Goal: Task Accomplishment & Management: Complete application form

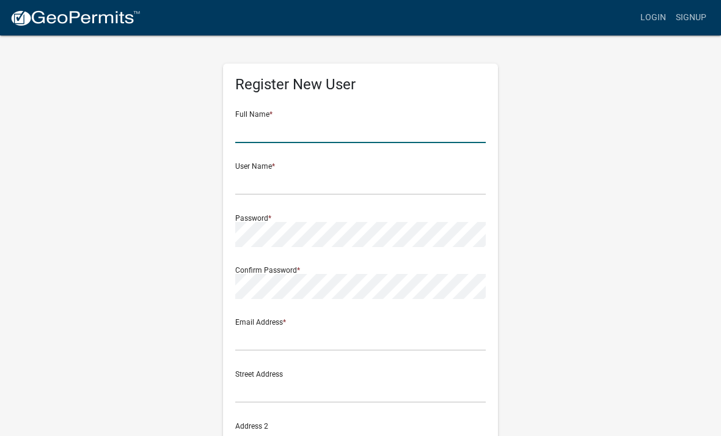
click at [314, 123] on input "text" at bounding box center [360, 130] width 251 height 25
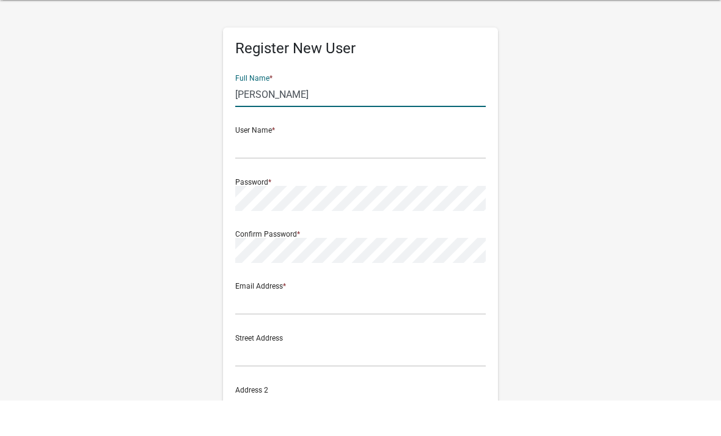
type input "Richard"
click at [299, 170] on input "text" at bounding box center [360, 182] width 251 height 25
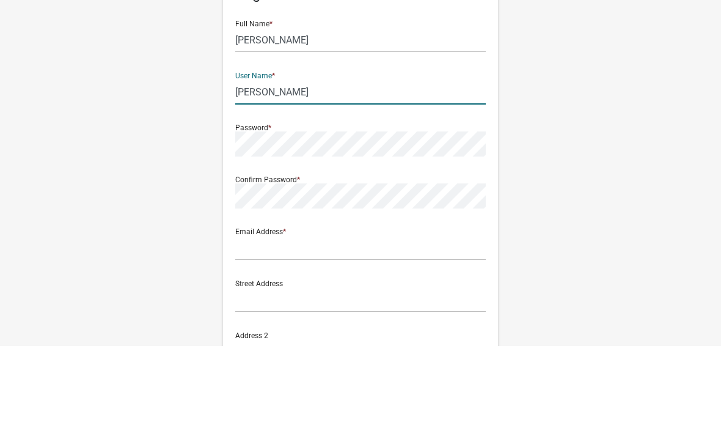
type input "[PERSON_NAME]"
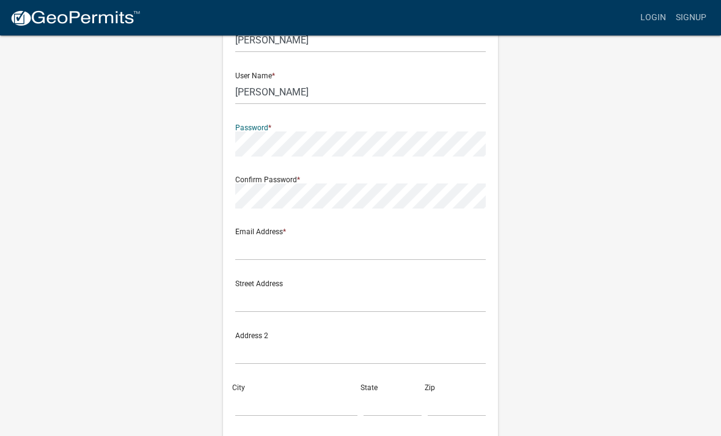
scroll to position [90, 0]
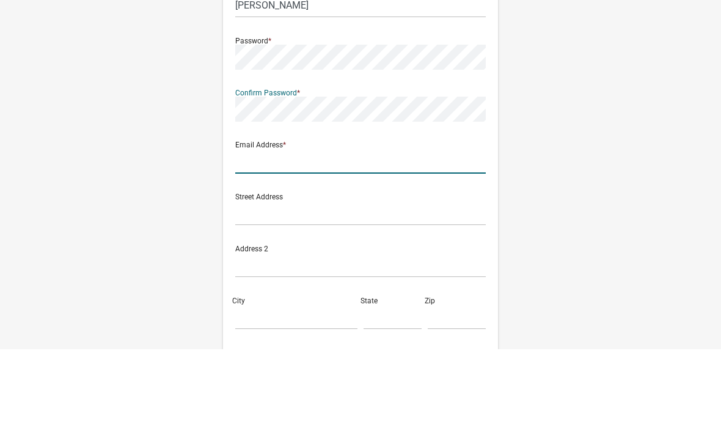
click at [321, 236] on input "text" at bounding box center [360, 248] width 251 height 25
type input "pamhorst12@hotmail.com"
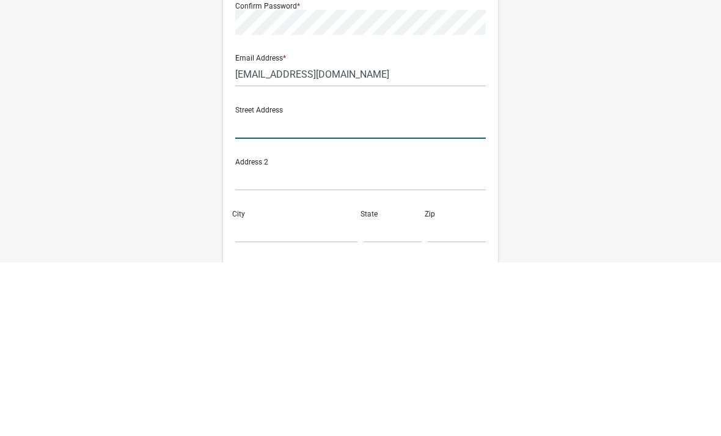
click at [302, 288] on input "text" at bounding box center [360, 300] width 251 height 25
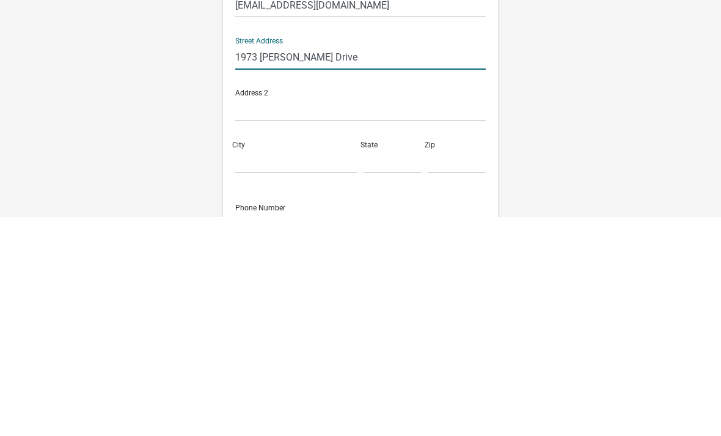
scroll to position [117, 0]
type input "1973 Esther Drive"
click at [289, 365] on input "City" at bounding box center [296, 377] width 122 height 25
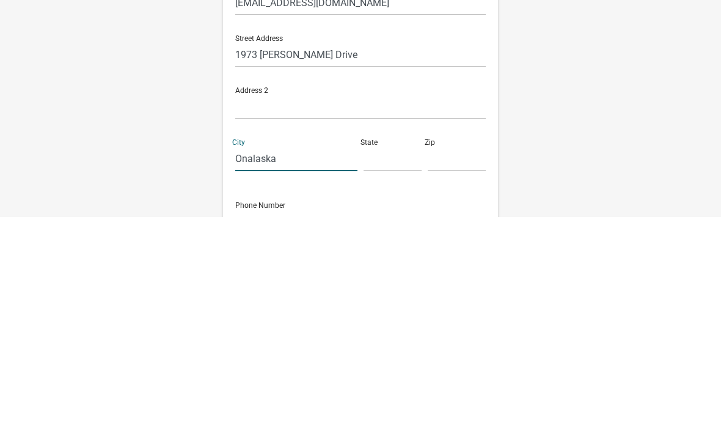
type input "Onalaska"
click at [395, 365] on input "text" at bounding box center [393, 377] width 58 height 25
type input "Wi"
click at [459, 365] on input "text" at bounding box center [457, 377] width 58 height 25
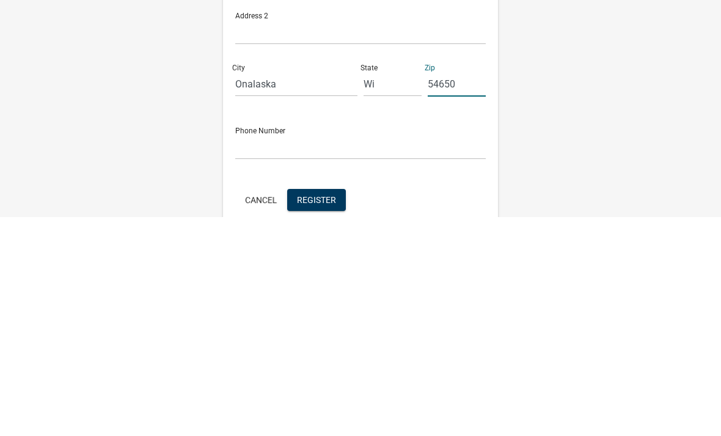
scroll to position [212, 0]
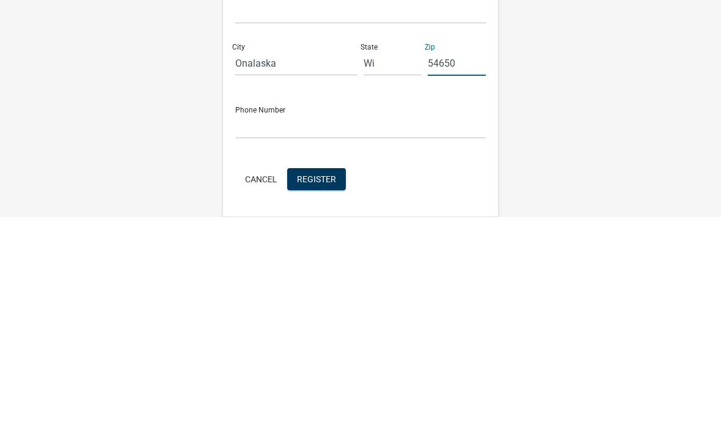
type input "54650"
click at [281, 332] on input "text" at bounding box center [360, 344] width 251 height 25
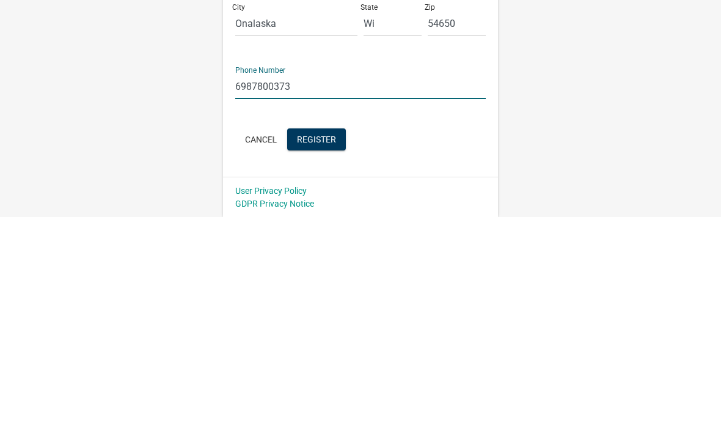
type input "6987800373"
click at [312, 347] on button "Register" at bounding box center [316, 358] width 59 height 22
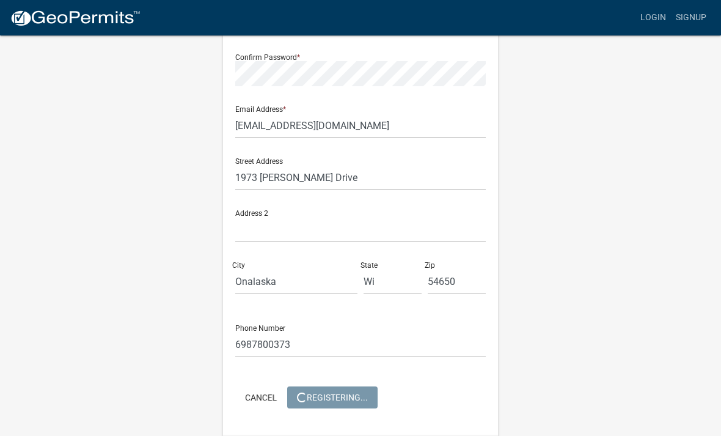
scroll to position [0, 0]
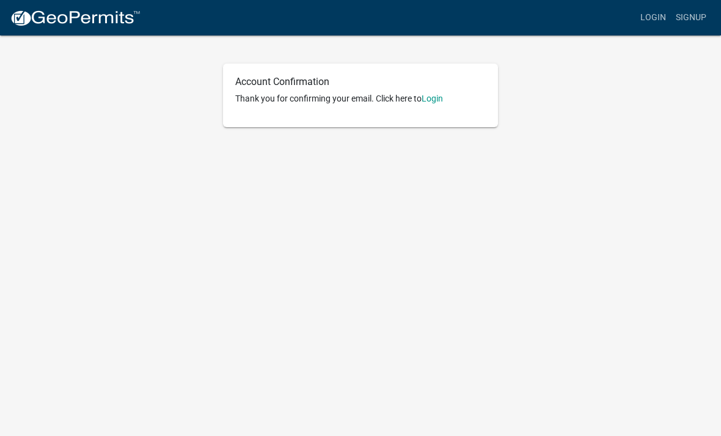
click at [443, 98] on link "Login" at bounding box center [432, 98] width 21 height 10
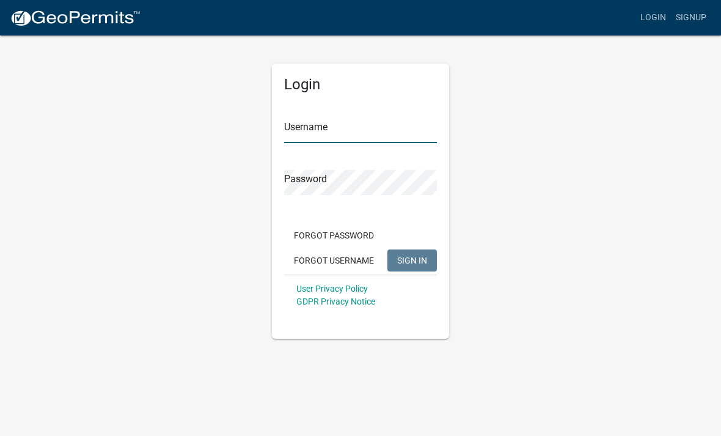
click at [326, 127] on input "Username" at bounding box center [360, 130] width 153 height 25
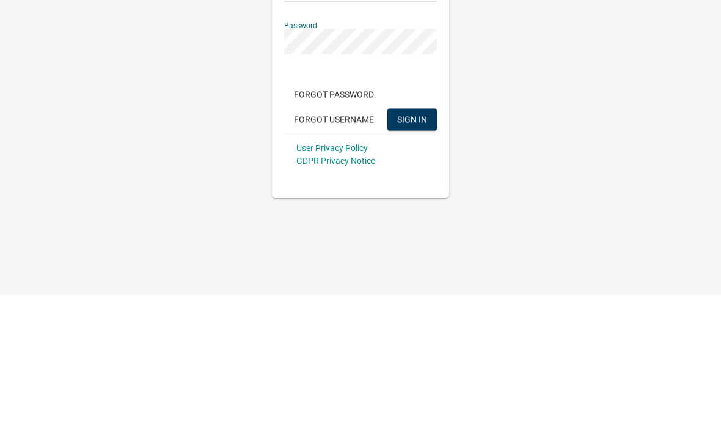
click at [411, 255] on span "SIGN IN" at bounding box center [412, 260] width 30 height 10
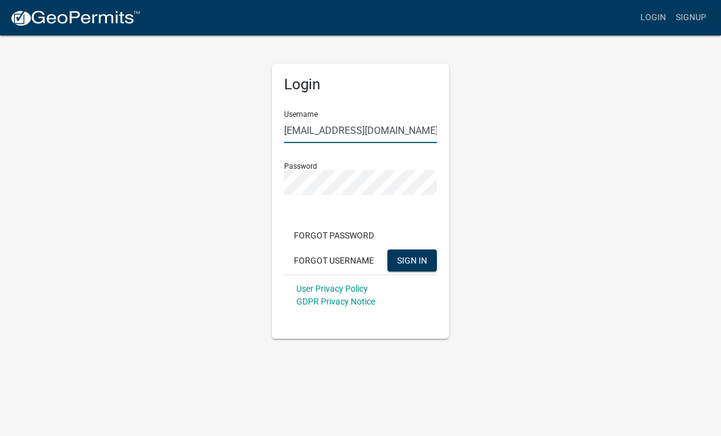
click at [393, 129] on input "[EMAIL_ADDRESS][DOMAIN_NAME]" at bounding box center [360, 130] width 153 height 25
type input "P"
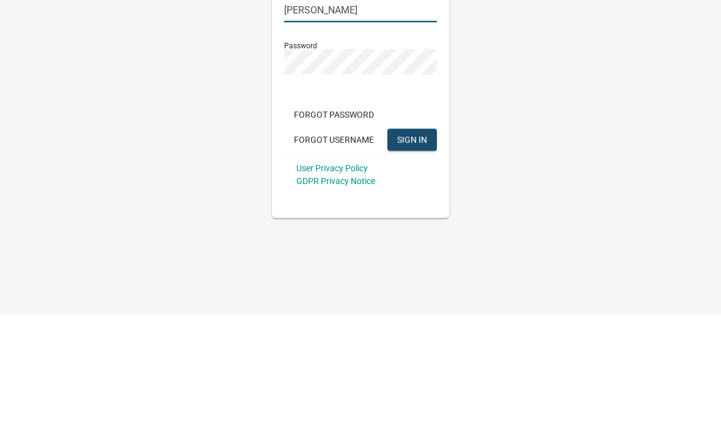
type input "[PERSON_NAME]"
click at [418, 255] on span "SIGN IN" at bounding box center [412, 260] width 30 height 10
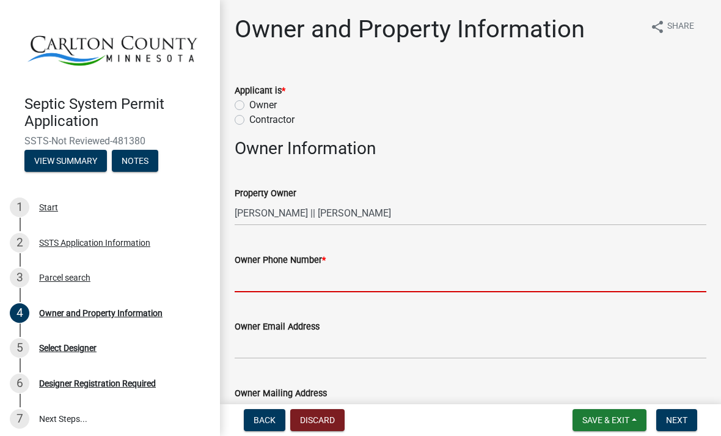
click at [372, 279] on input "Owner Phone Number *" at bounding box center [471, 279] width 472 height 25
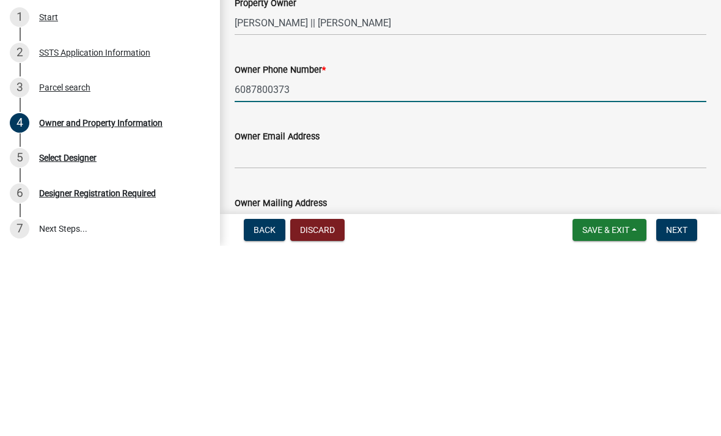
type input "6087800373"
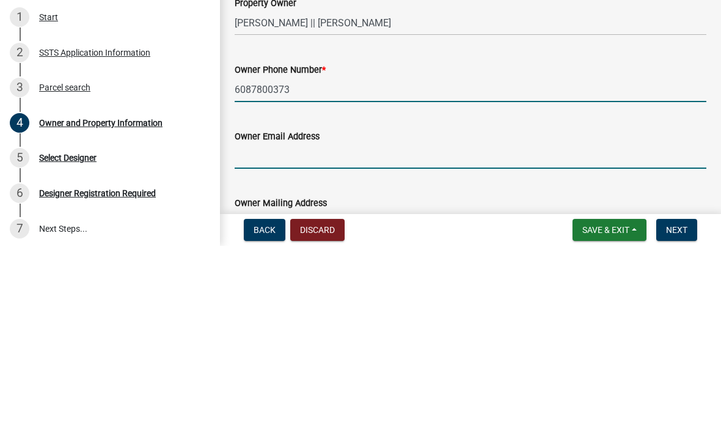
click at [315, 334] on input "Owner Email Address" at bounding box center [471, 346] width 472 height 25
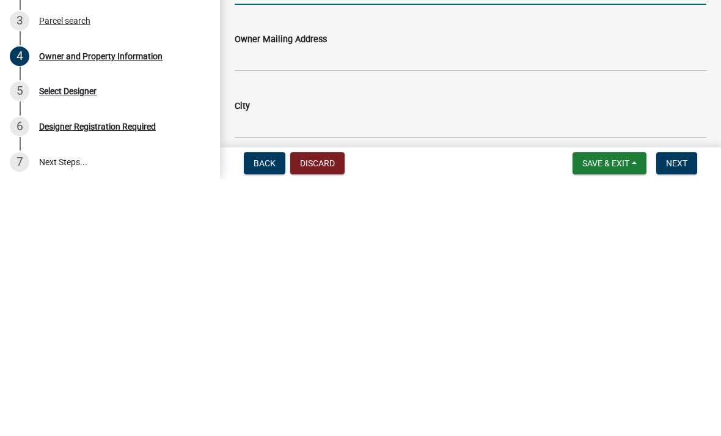
scroll to position [99, 0]
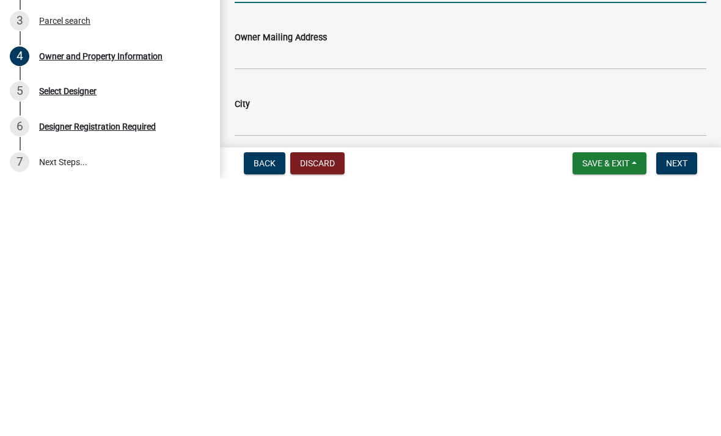
type input "[EMAIL_ADDRESS][DOMAIN_NAME]"
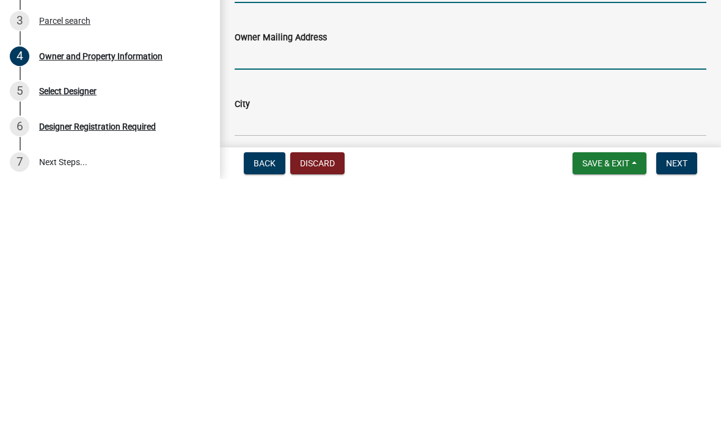
click at [373, 301] on input "Owner Mailing Address" at bounding box center [471, 313] width 472 height 25
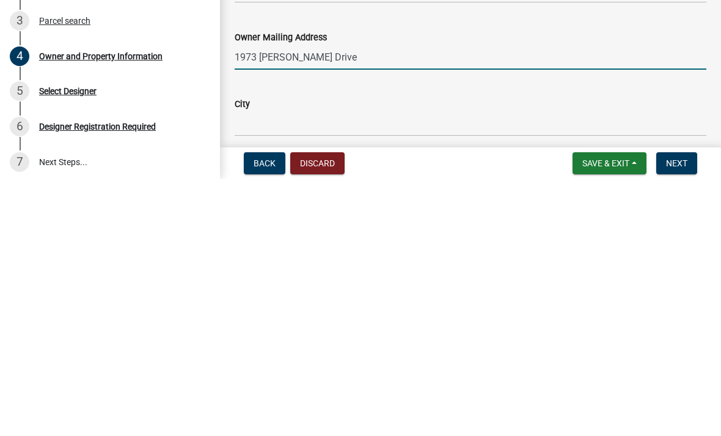
type input "1973 [PERSON_NAME] Drive"
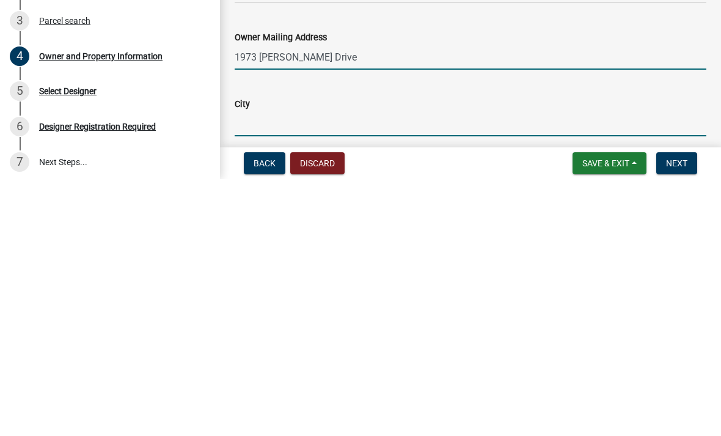
click at [314, 368] on input "City" at bounding box center [471, 380] width 472 height 25
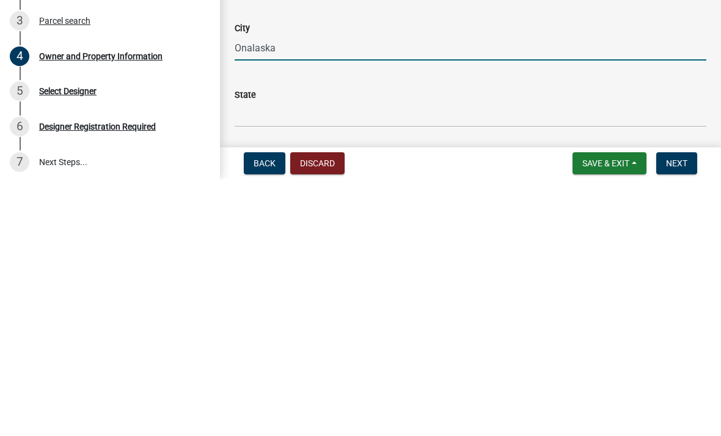
scroll to position [179, 0]
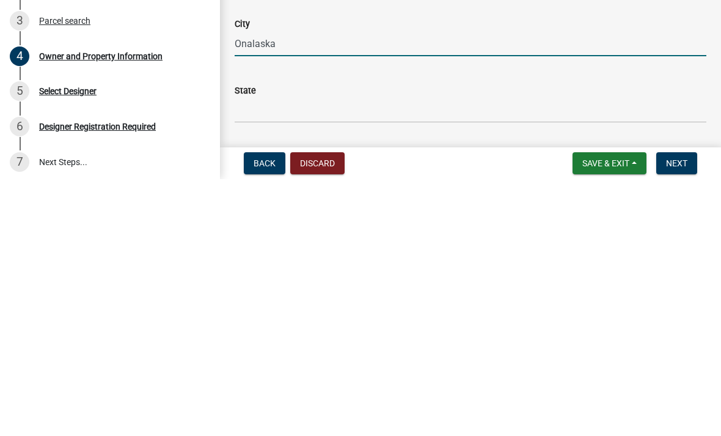
type input "Onalaska"
click at [287, 354] on input "State" at bounding box center [471, 366] width 472 height 25
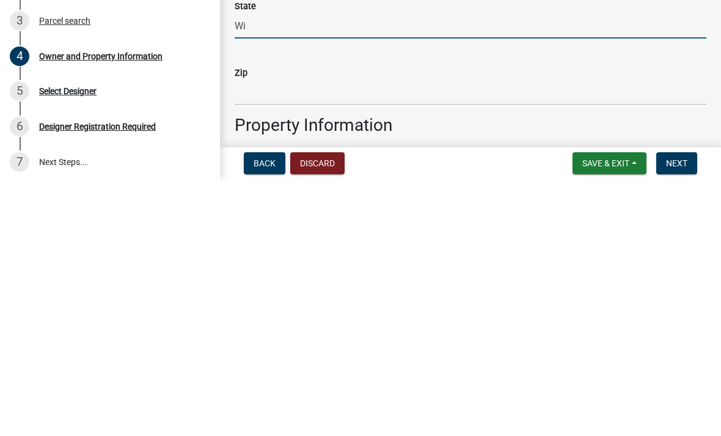
scroll to position [266, 0]
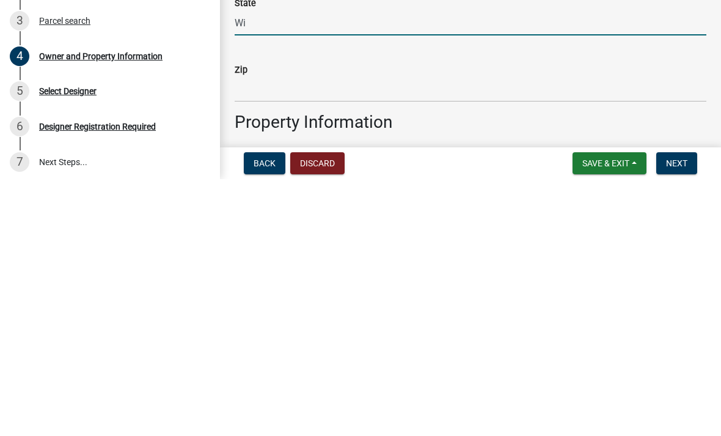
type input "Wi"
click at [312, 334] on input "Zip" at bounding box center [471, 346] width 472 height 25
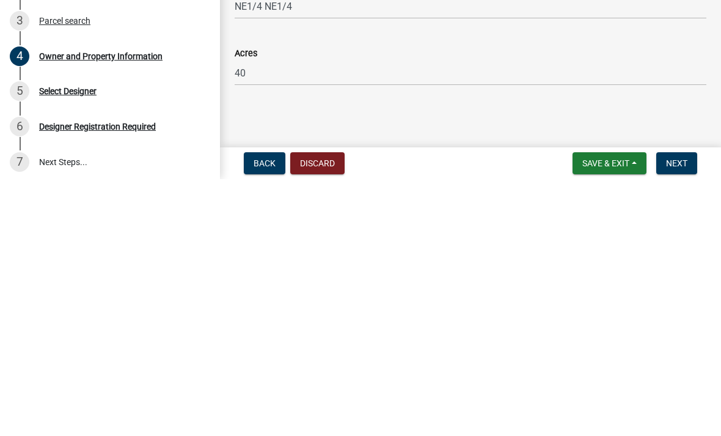
scroll to position [913, 0]
type input "54650"
click at [678, 415] on span "Next" at bounding box center [676, 420] width 21 height 10
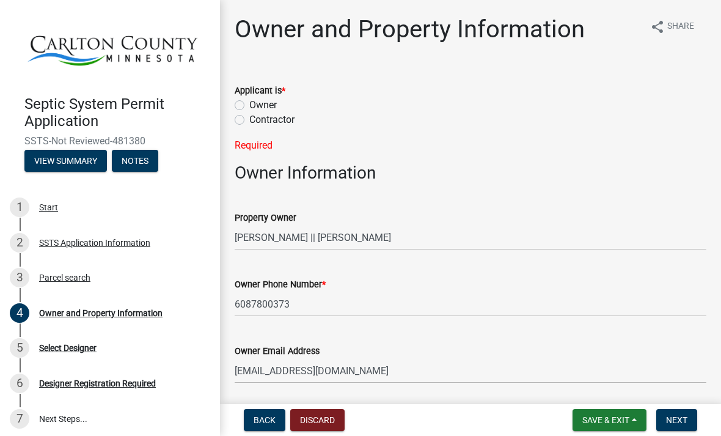
scroll to position [0, 0]
click at [249, 106] on label "Owner" at bounding box center [262, 105] width 27 height 15
click at [249, 106] on input "Owner" at bounding box center [253, 102] width 8 height 8
radio input "true"
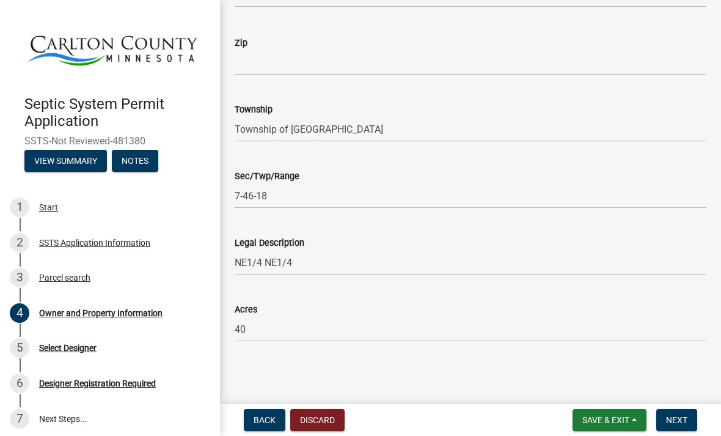
scroll to position [913, 0]
click at [674, 420] on span "Next" at bounding box center [676, 420] width 21 height 10
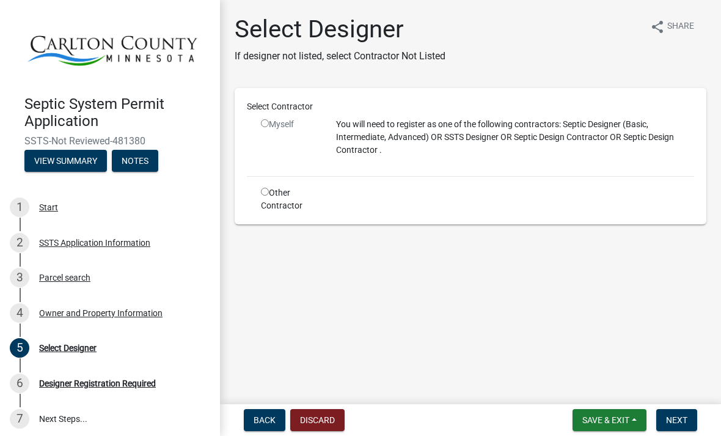
click at [268, 192] on input "radio" at bounding box center [265, 192] width 8 height 8
radio input "true"
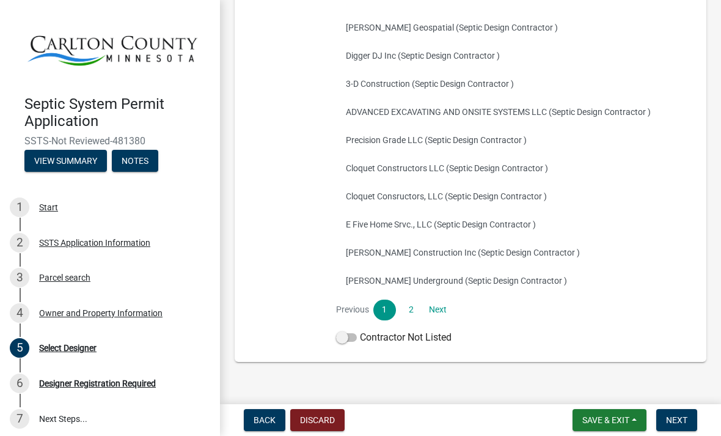
scroll to position [253, 0]
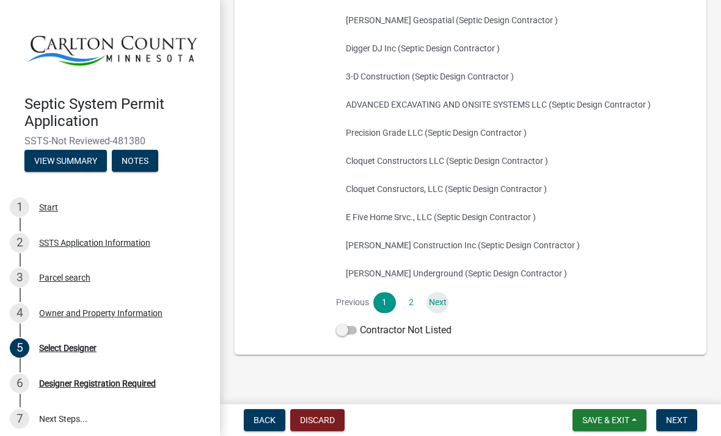
click at [437, 304] on link "Next" at bounding box center [437, 302] width 22 height 21
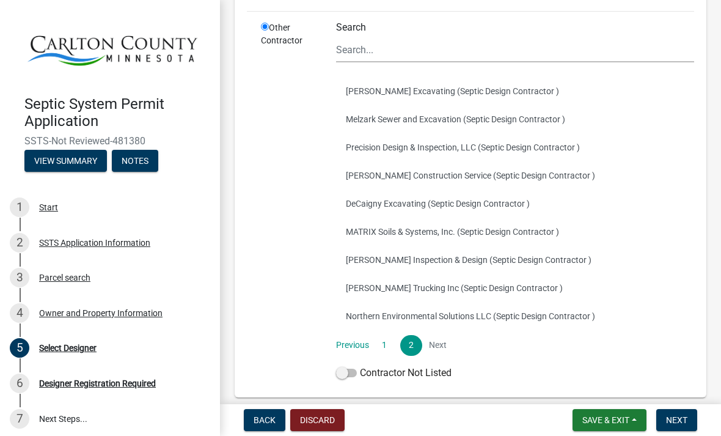
scroll to position [184, 0]
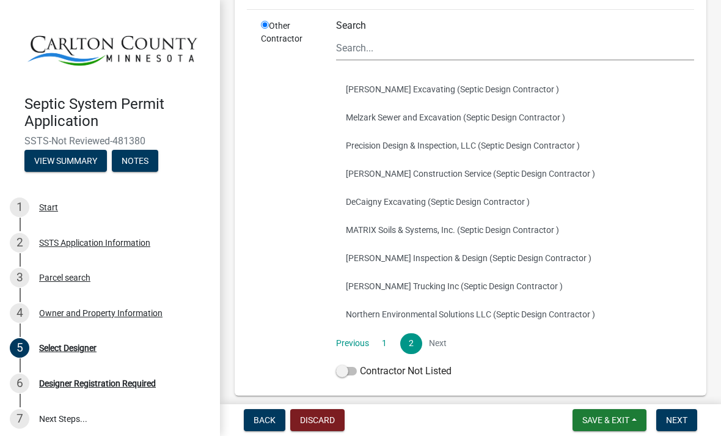
click at [436, 345] on li "Next" at bounding box center [437, 343] width 22 height 21
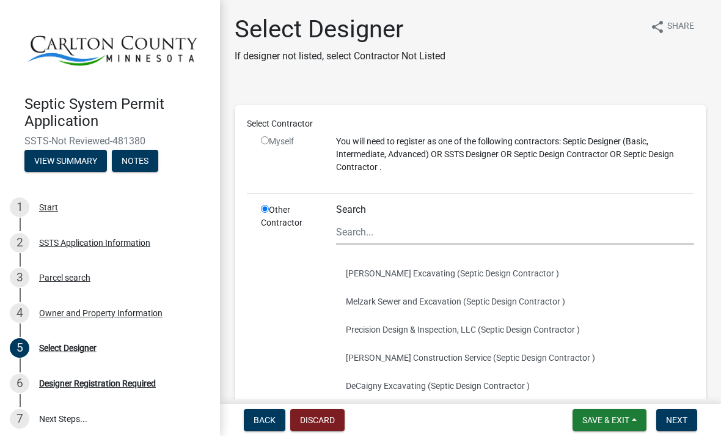
scroll to position [0, 0]
click at [385, 233] on input "Search" at bounding box center [515, 231] width 358 height 25
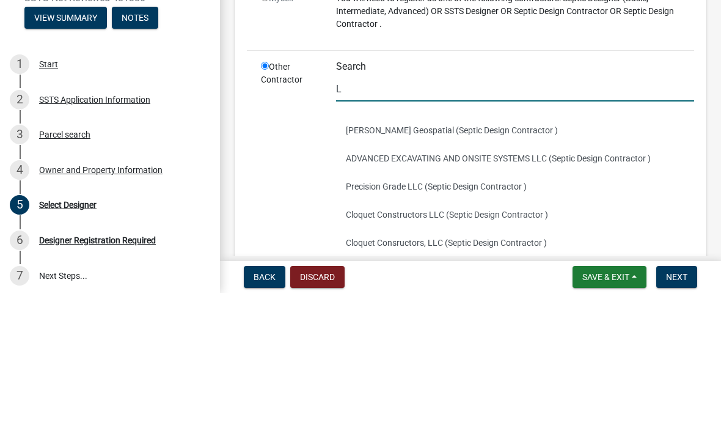
type input "L"
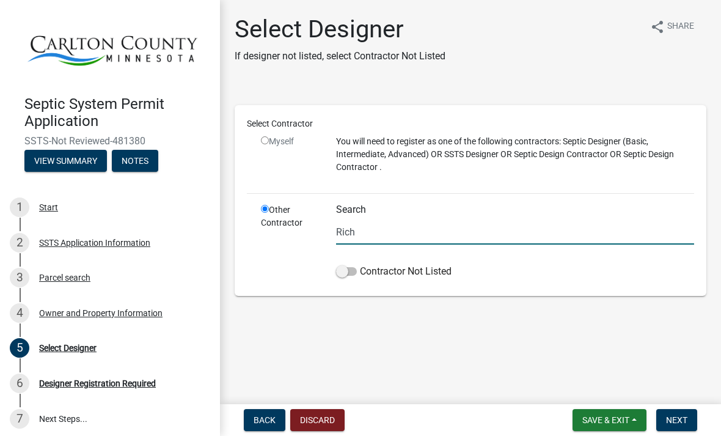
click at [396, 232] on input "Rich" at bounding box center [515, 231] width 358 height 25
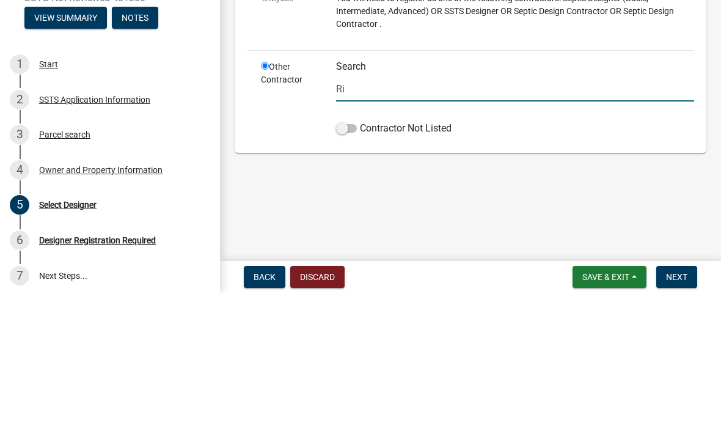
type input "R"
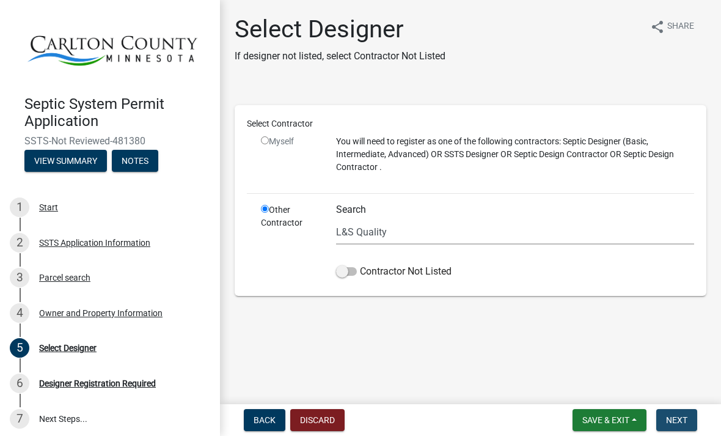
click at [677, 428] on button "Next" at bounding box center [676, 420] width 41 height 22
click at [345, 276] on span at bounding box center [346, 271] width 21 height 9
click at [360, 264] on input "Contractor Not Listed" at bounding box center [360, 264] width 0 height 0
click at [448, 234] on input "L&S Quality" at bounding box center [515, 231] width 358 height 25
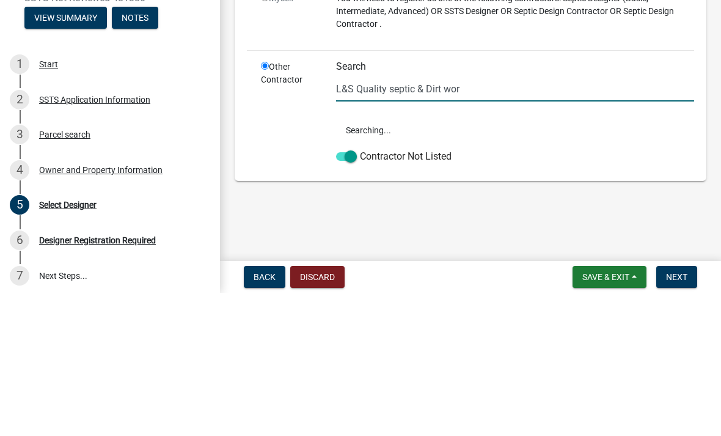
type input "L&S Quality septic & Dirt work"
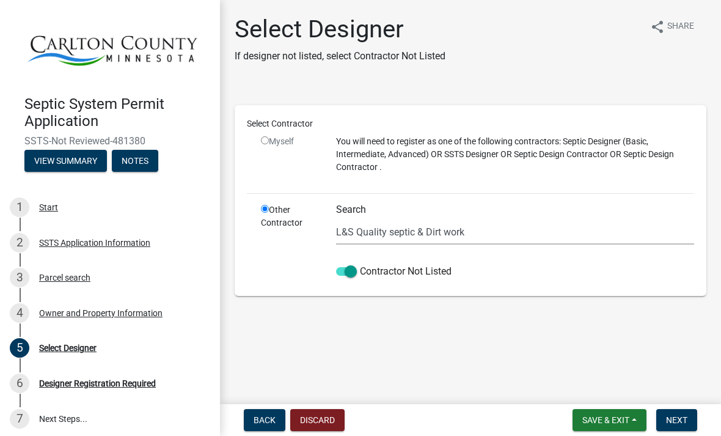
click at [676, 428] on button "Next" at bounding box center [676, 420] width 41 height 22
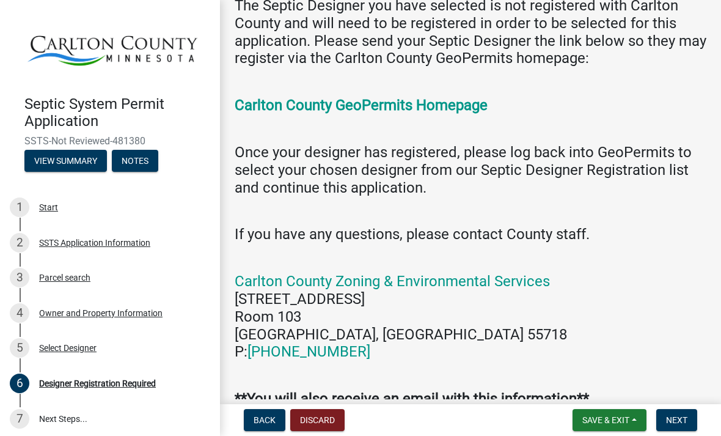
scroll to position [75, 0]
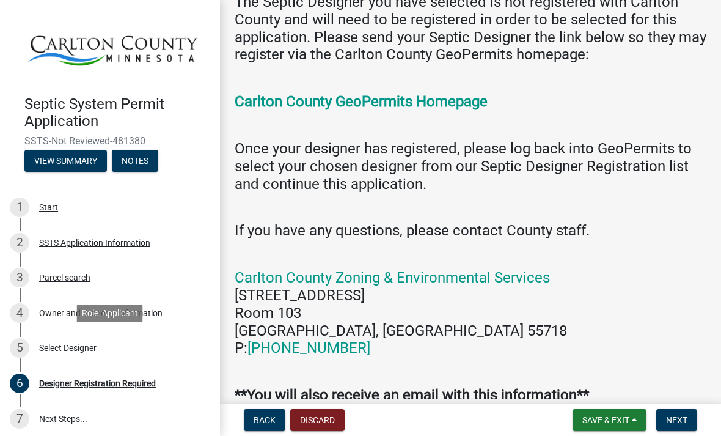
click at [63, 354] on div "5 Select Designer" at bounding box center [105, 348] width 191 height 20
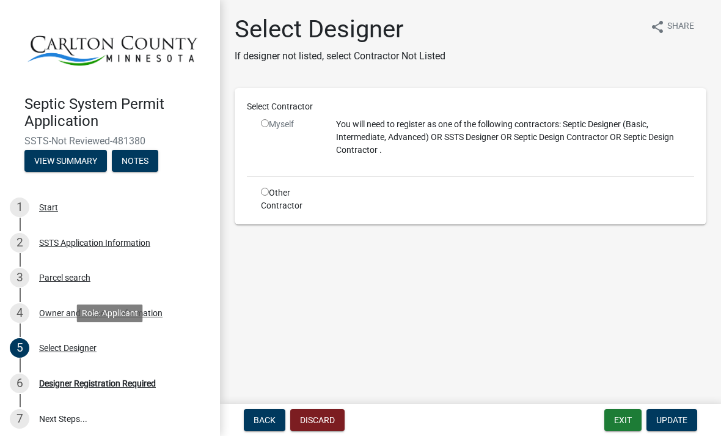
click at [269, 194] on input "radio" at bounding box center [265, 192] width 8 height 8
radio input "true"
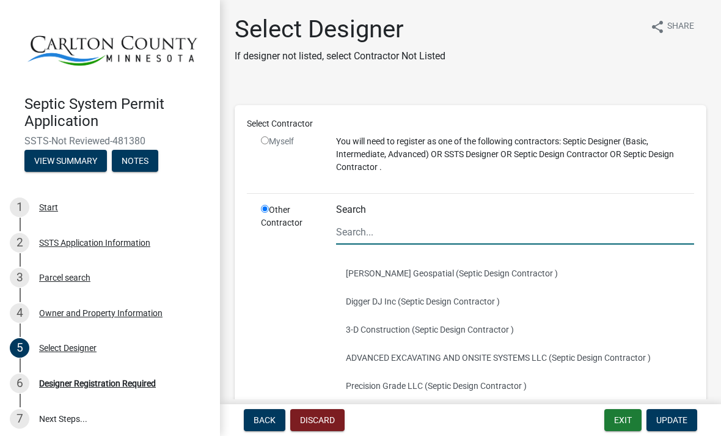
click at [403, 230] on input "Search" at bounding box center [515, 231] width 358 height 25
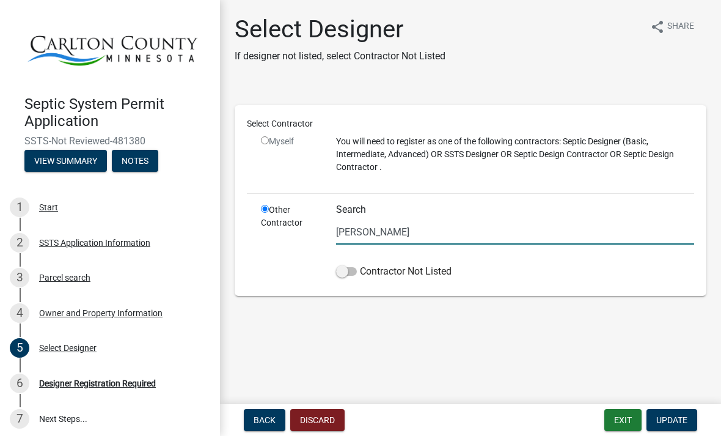
click at [420, 226] on input "Mike perrort" at bounding box center [515, 231] width 358 height 25
type input "Mike Parrett"
click at [671, 425] on button "Update" at bounding box center [671, 420] width 51 height 22
click at [346, 274] on span at bounding box center [346, 271] width 21 height 9
click at [360, 264] on input "Contractor Not Listed" at bounding box center [360, 264] width 0 height 0
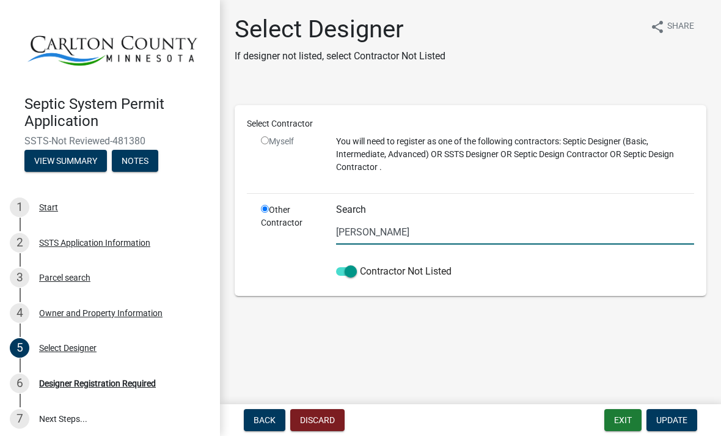
click at [671, 424] on span "Update" at bounding box center [671, 420] width 31 height 10
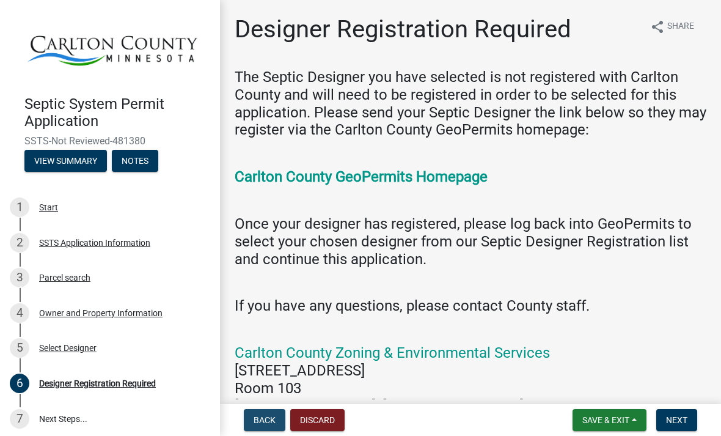
click at [261, 423] on span "Back" at bounding box center [265, 420] width 22 height 10
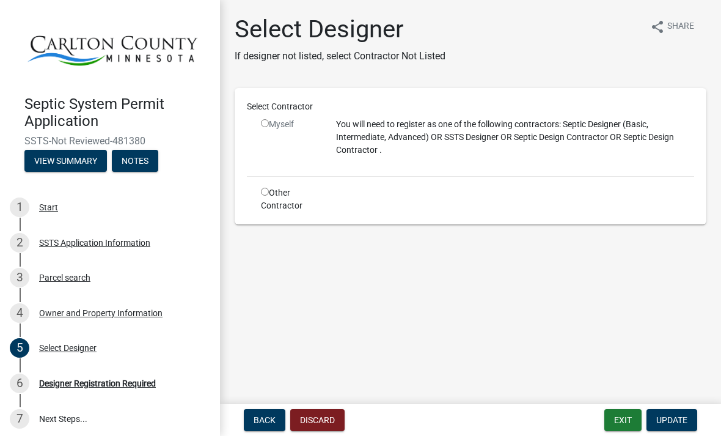
click at [264, 191] on input "radio" at bounding box center [265, 192] width 8 height 8
radio input "true"
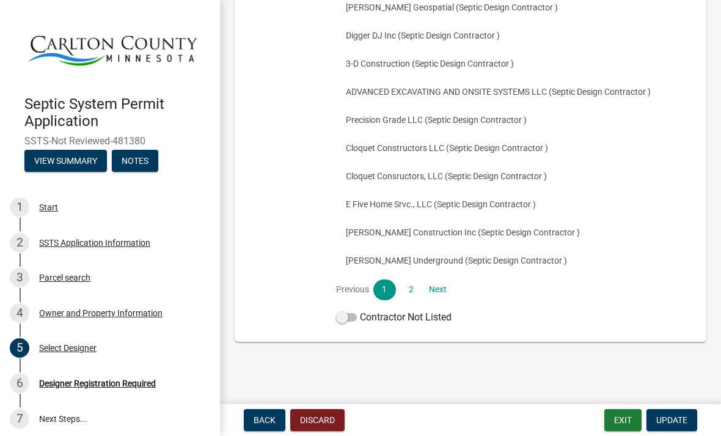
scroll to position [265, 0]
click at [439, 293] on link "Next" at bounding box center [437, 290] width 22 height 21
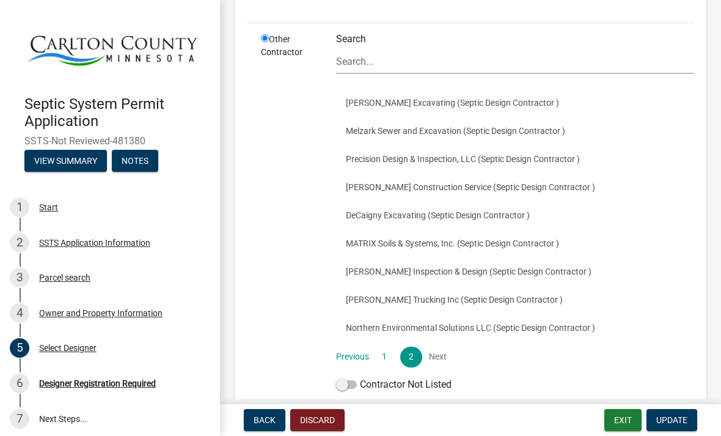
scroll to position [174, 0]
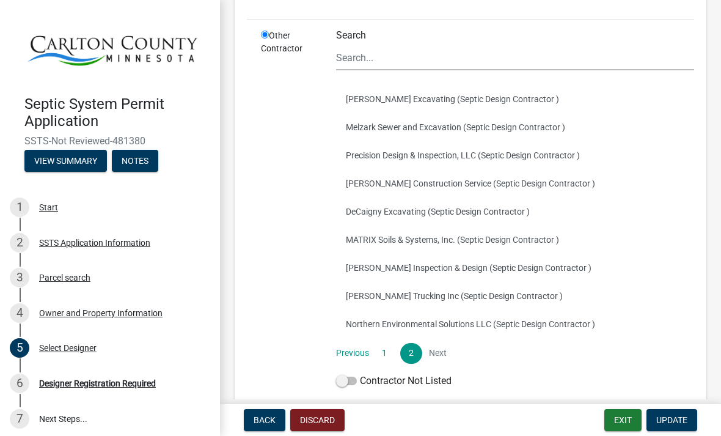
click at [384, 354] on link "1" at bounding box center [384, 353] width 22 height 21
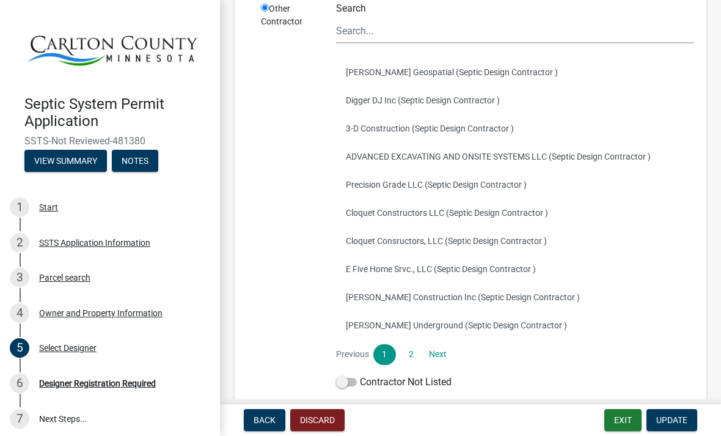
scroll to position [202, 0]
click at [441, 355] on link "Next" at bounding box center [437, 353] width 22 height 21
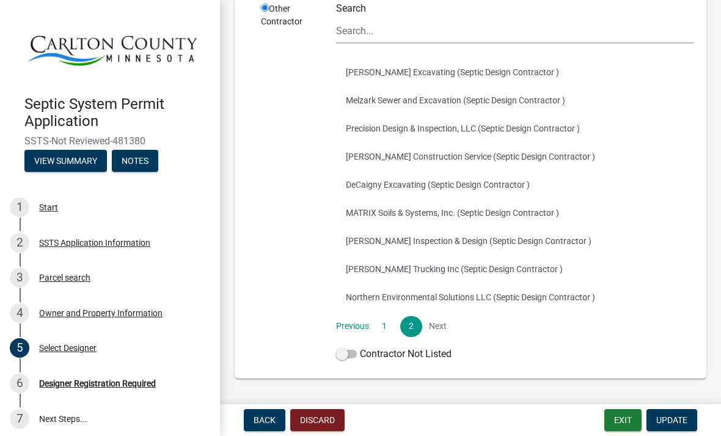
scroll to position [204, 0]
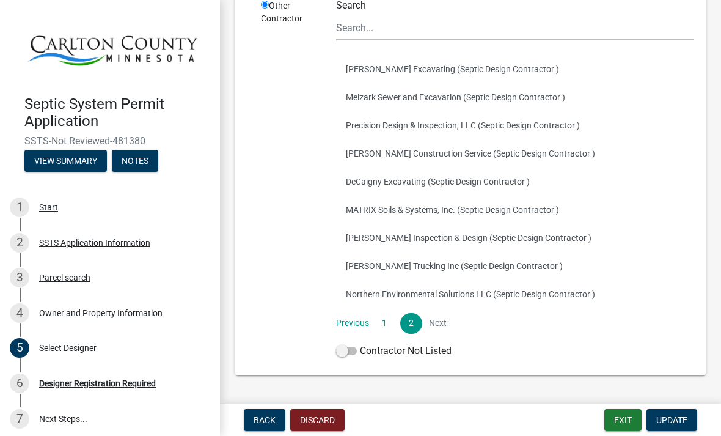
click at [455, 301] on button "Northern Environmental Solutions LLC (Septic Design Contractor )" at bounding box center [515, 294] width 358 height 28
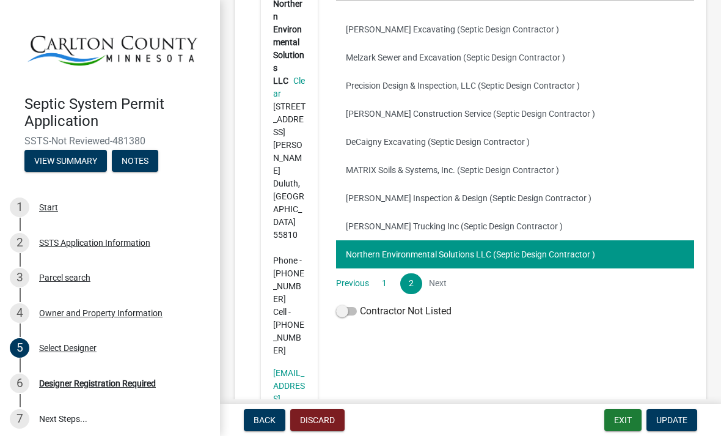
scroll to position [271, 0]
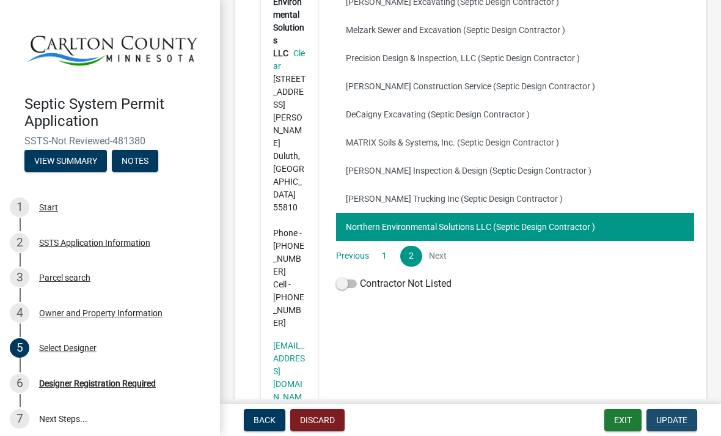
click at [676, 420] on span "Update" at bounding box center [671, 420] width 31 height 10
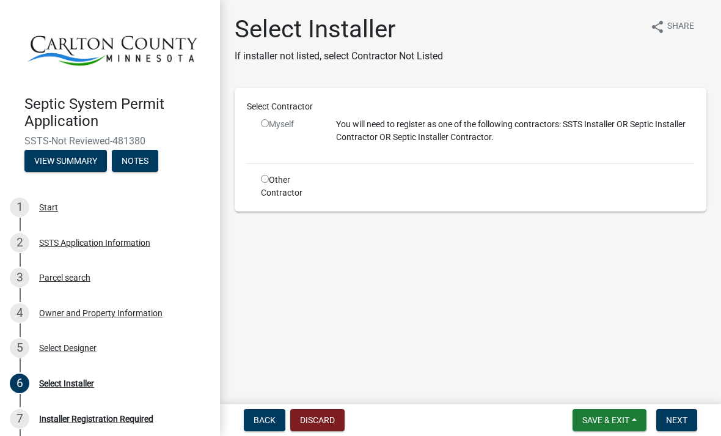
click at [267, 182] on input "radio" at bounding box center [265, 179] width 8 height 8
radio input "true"
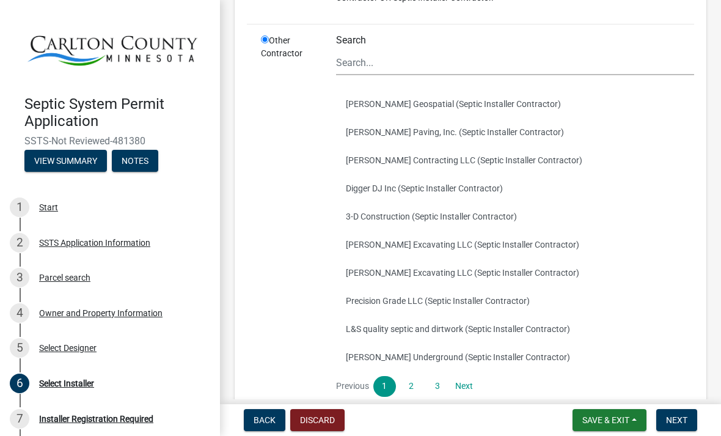
scroll to position [157, 0]
click at [549, 334] on button "L&S quality septic and dirtwork (Septic Installer Contractor)" at bounding box center [515, 328] width 358 height 28
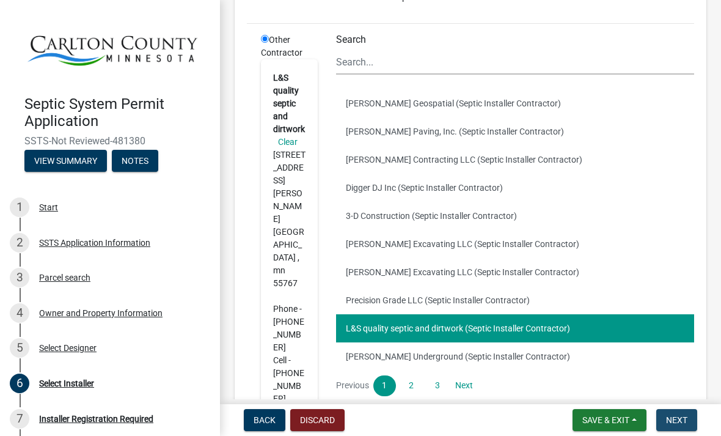
click at [676, 425] on button "Next" at bounding box center [676, 420] width 41 height 22
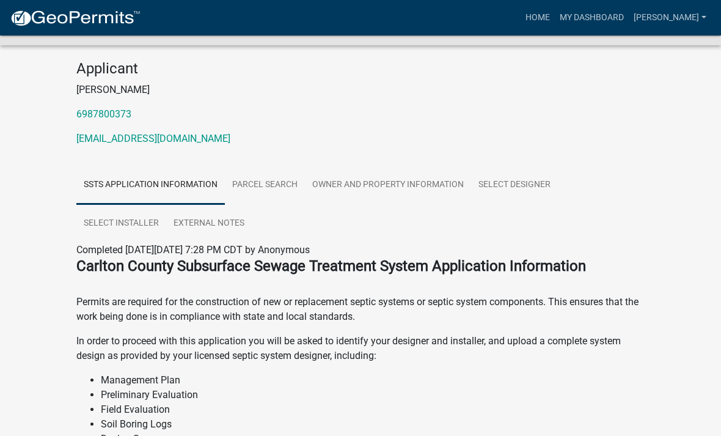
scroll to position [103, 0]
click at [692, 22] on link "[PERSON_NAME]" at bounding box center [670, 17] width 82 height 23
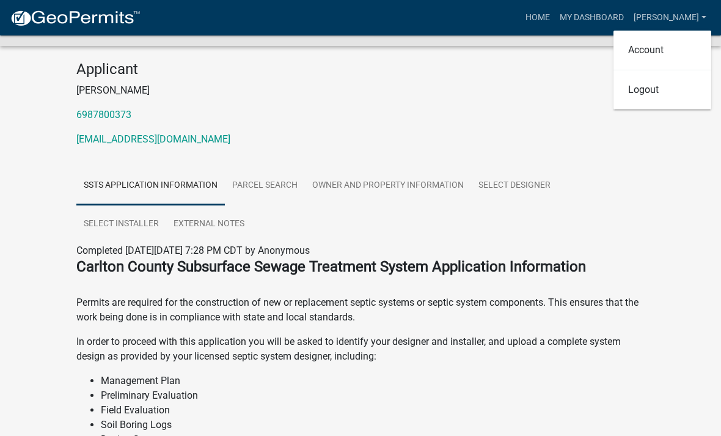
click at [673, 229] on div "Septic System Permit Application SSTS-Not Reviewed-481380 Amount Paid $0.00 Act…" at bounding box center [360, 327] width 721 height 790
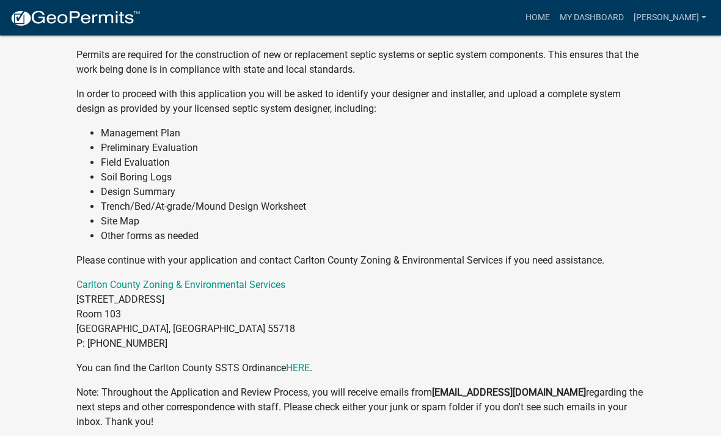
scroll to position [376, 0]
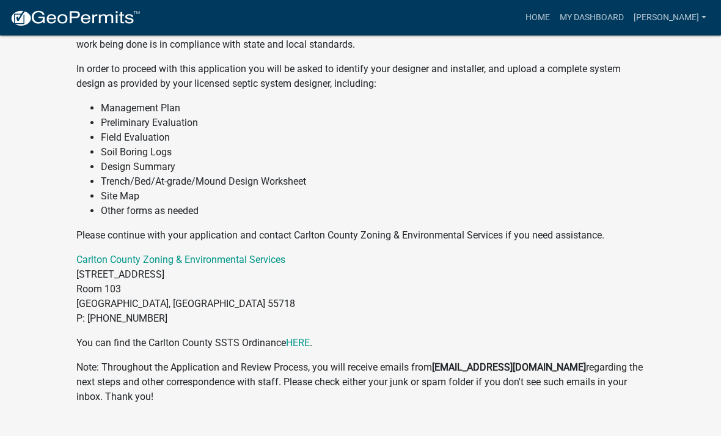
click at [668, 284] on div "Septic System Permit Application SSTS-Not Reviewed-481380 Amount Paid $0.00 Act…" at bounding box center [360, 55] width 721 height 790
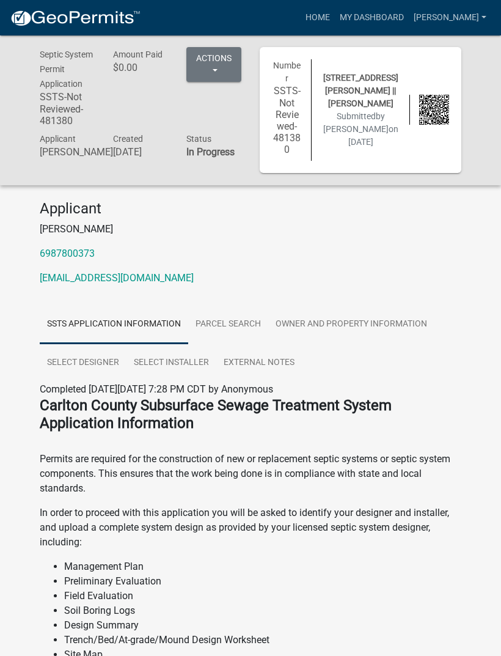
scroll to position [0, 0]
click at [211, 62] on button "Actions" at bounding box center [213, 65] width 55 height 35
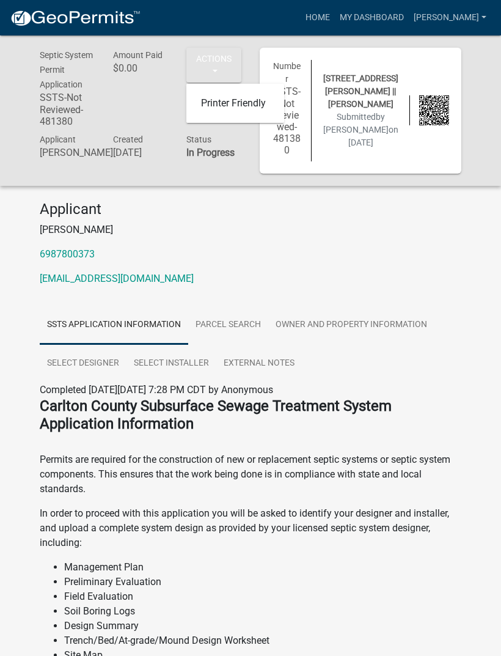
click at [291, 232] on p "Richard" at bounding box center [251, 229] width 422 height 15
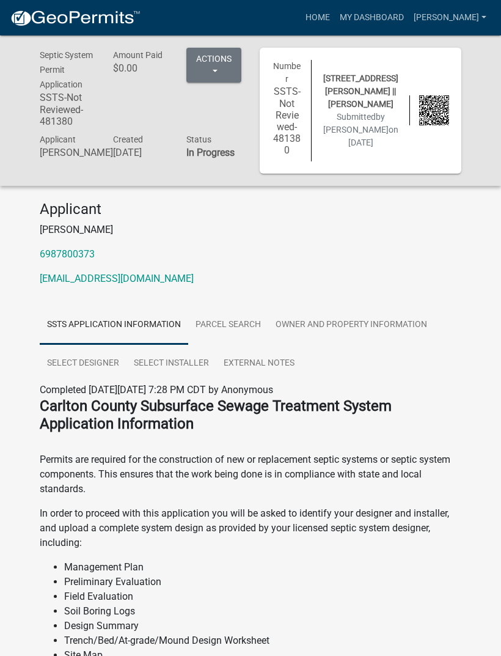
click at [216, 71] on button "Actions" at bounding box center [213, 65] width 55 height 35
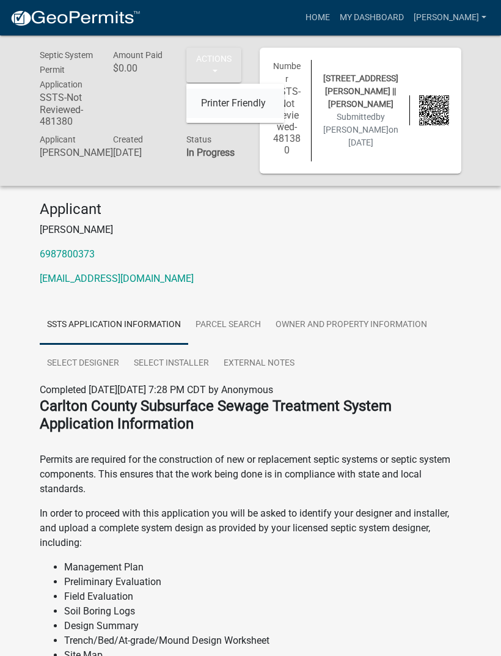
click at [233, 106] on link "Printer Friendly" at bounding box center [235, 103] width 98 height 29
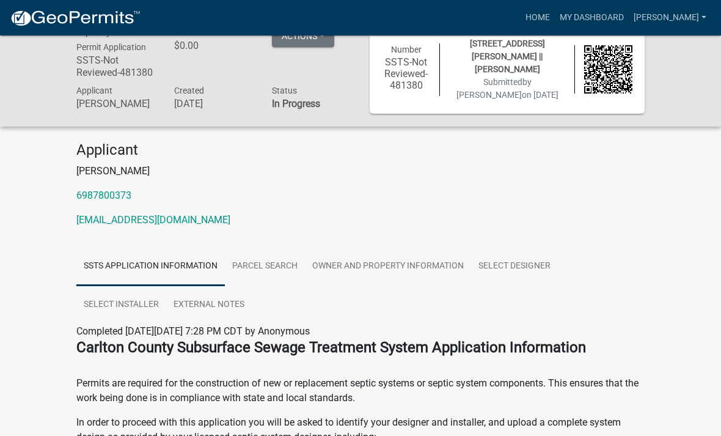
scroll to position [22, 0]
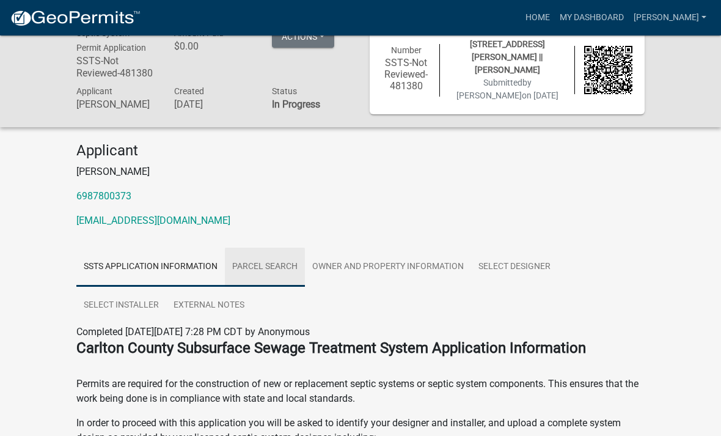
click at [274, 274] on link "Parcel search" at bounding box center [265, 266] width 80 height 39
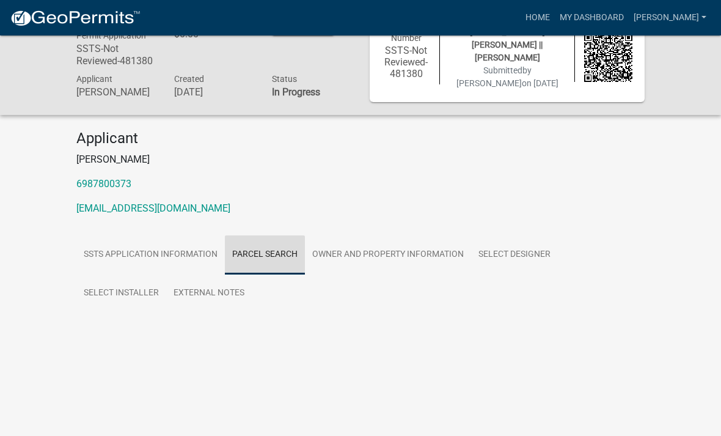
scroll to position [35, 0]
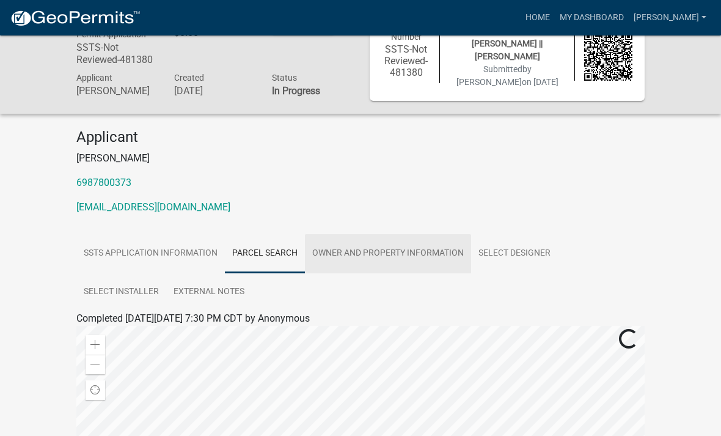
click at [384, 263] on link "Owner and Property Information" at bounding box center [388, 253] width 166 height 39
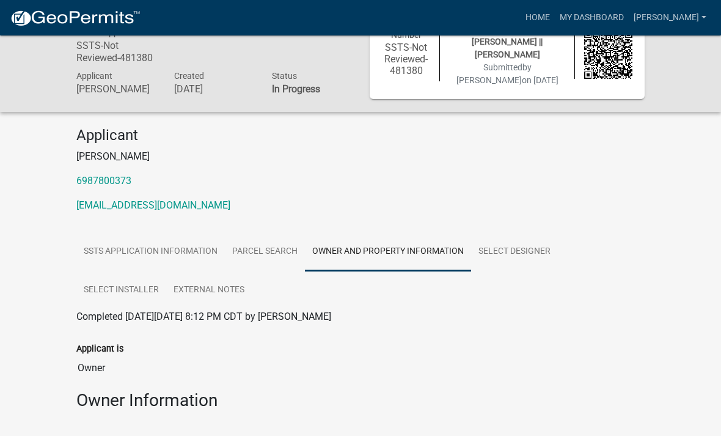
scroll to position [0, 0]
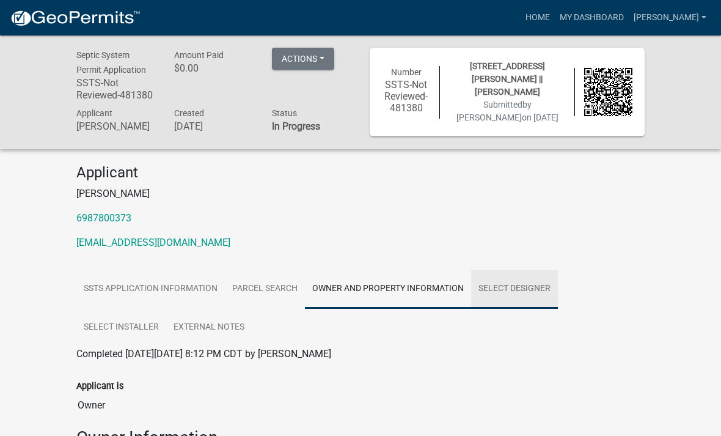
click at [521, 299] on link "Select Designer" at bounding box center [514, 288] width 87 height 39
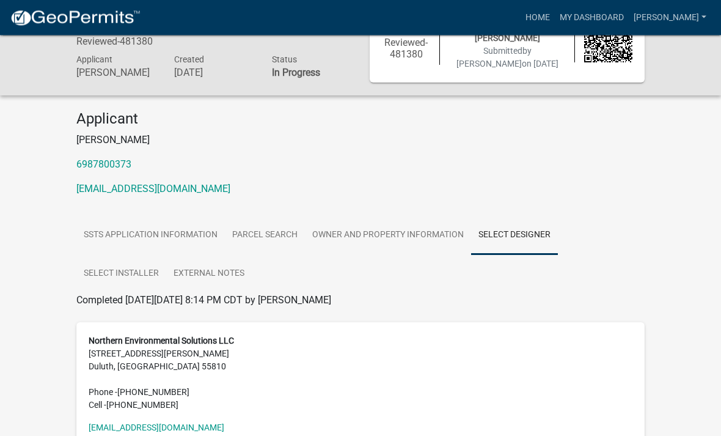
scroll to position [54, 0]
click at [108, 280] on link "Select Installer" at bounding box center [121, 273] width 90 height 39
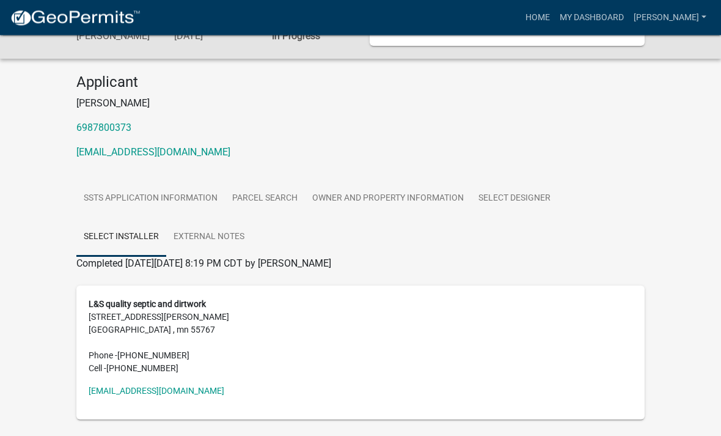
scroll to position [97, 0]
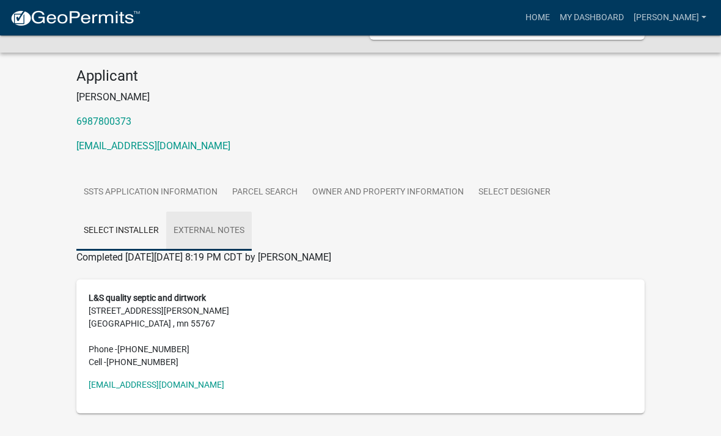
click at [216, 237] on link "External Notes" at bounding box center [209, 230] width 86 height 39
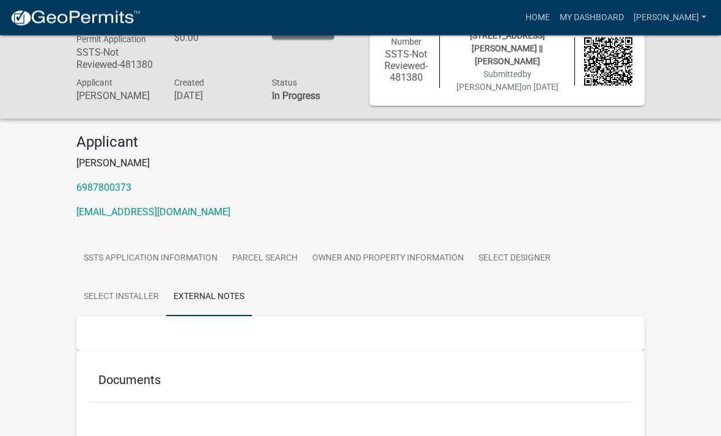
scroll to position [0, 0]
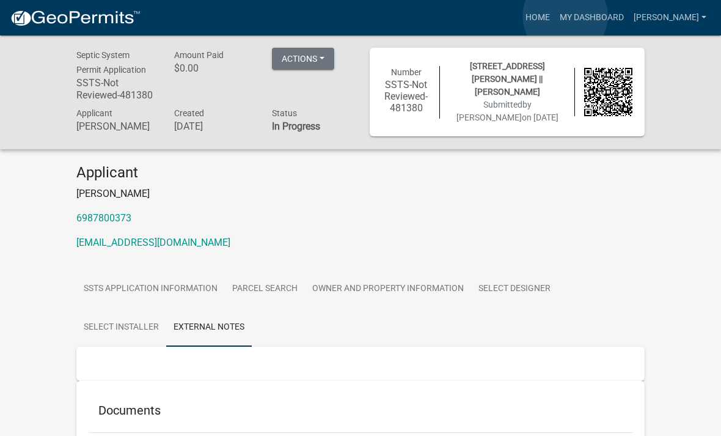
click at [555, 16] on link "Home" at bounding box center [538, 17] width 34 height 23
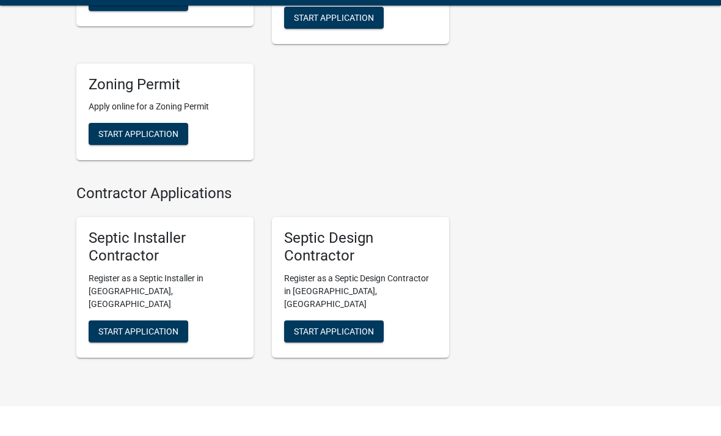
scroll to position [438, 0]
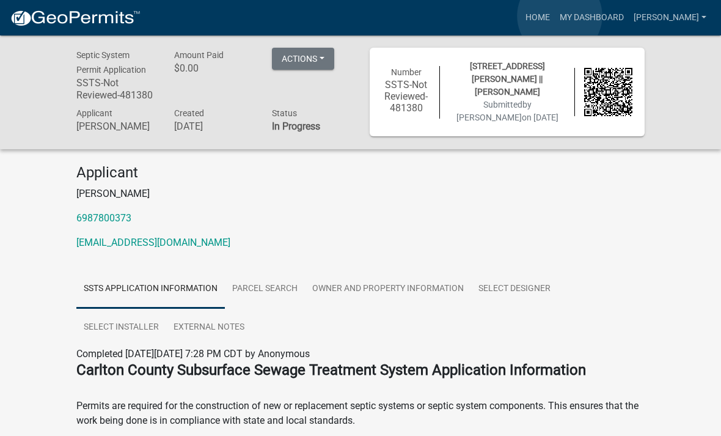
click at [555, 16] on link "Home" at bounding box center [538, 17] width 34 height 23
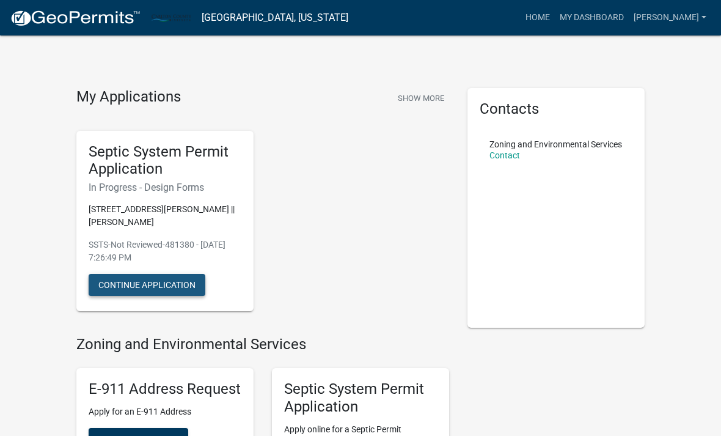
click at [155, 284] on button "Continue Application" at bounding box center [147, 285] width 117 height 22
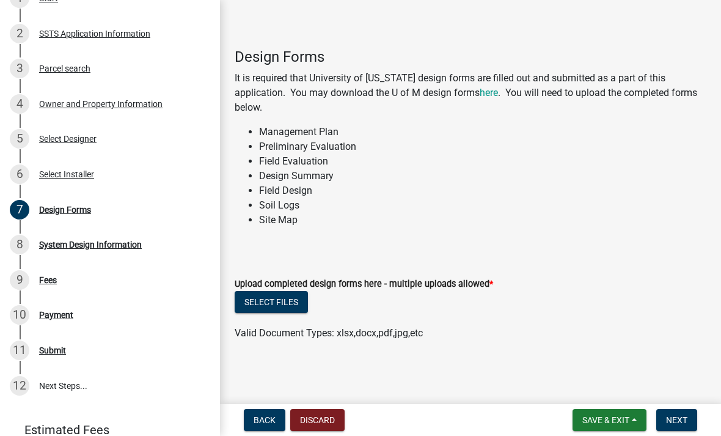
scroll to position [44, 0]
click at [273, 301] on button "Select files" at bounding box center [271, 302] width 73 height 22
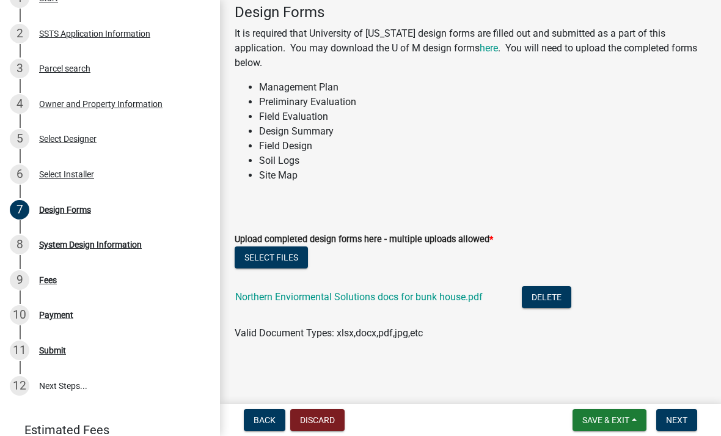
scroll to position [89, 0]
click at [679, 427] on button "Next" at bounding box center [676, 420] width 41 height 22
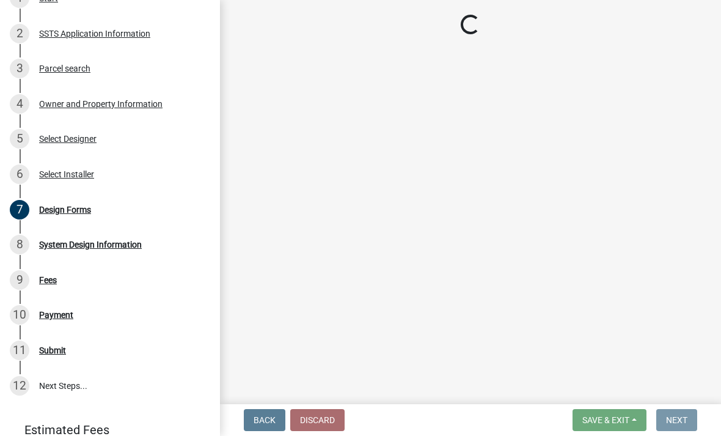
scroll to position [0, 0]
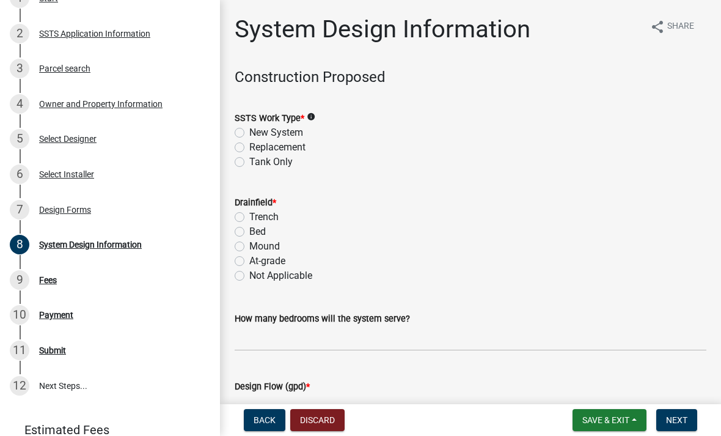
click at [249, 166] on label "Tank Only" at bounding box center [270, 162] width 43 height 15
click at [249, 163] on input "Tank Only" at bounding box center [253, 159] width 8 height 8
radio input "true"
click at [249, 278] on label "Not Applicable" at bounding box center [280, 275] width 63 height 15
click at [249, 276] on input "Not Applicable" at bounding box center [253, 272] width 8 height 8
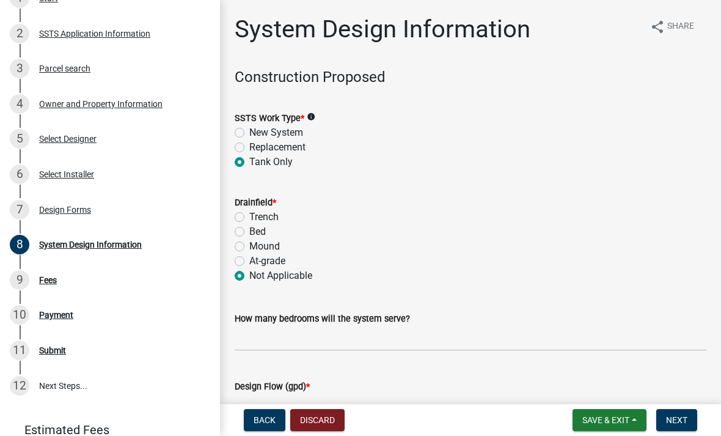
radio input "true"
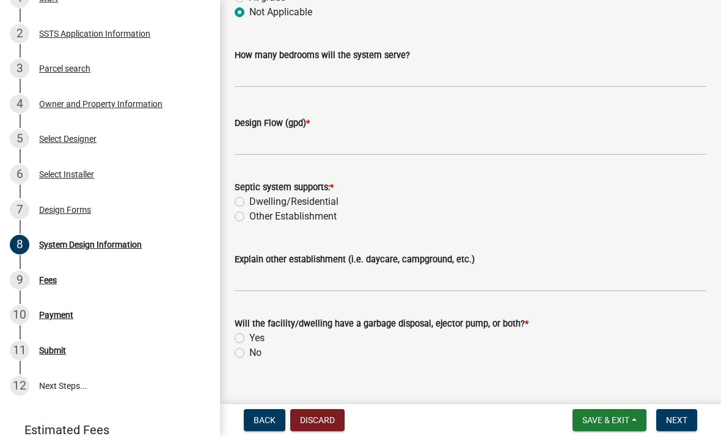
scroll to position [266, 0]
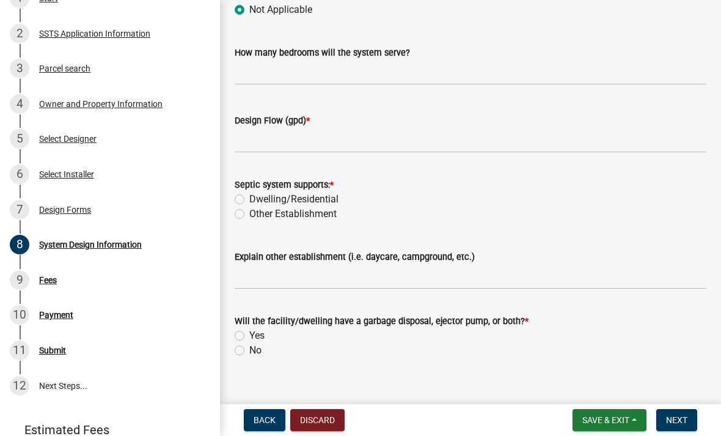
click at [213, 431] on header "Estimated Fees" at bounding box center [110, 430] width 220 height 44
click at [249, 353] on label "No" at bounding box center [255, 350] width 12 height 15
click at [249, 351] on input "No" at bounding box center [253, 347] width 8 height 8
radio input "true"
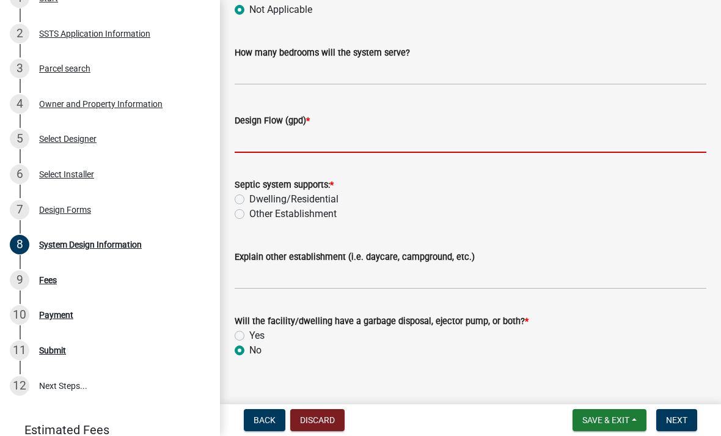
click at [353, 141] on input "Design Flow (gpd) *" at bounding box center [471, 140] width 472 height 25
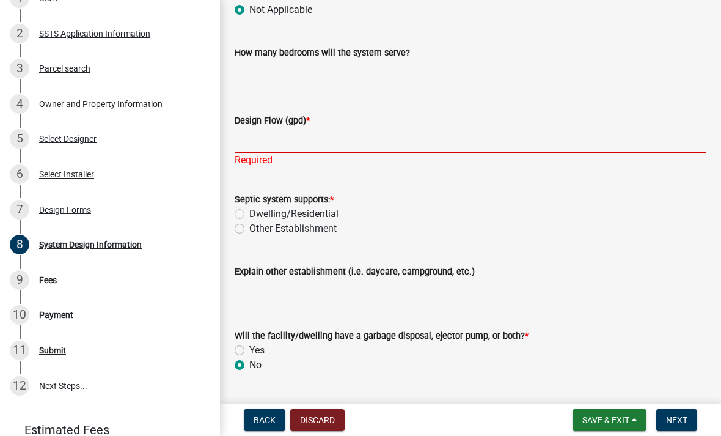
click at [342, 142] on input "Design Flow (gpd) *" at bounding box center [471, 140] width 472 height 25
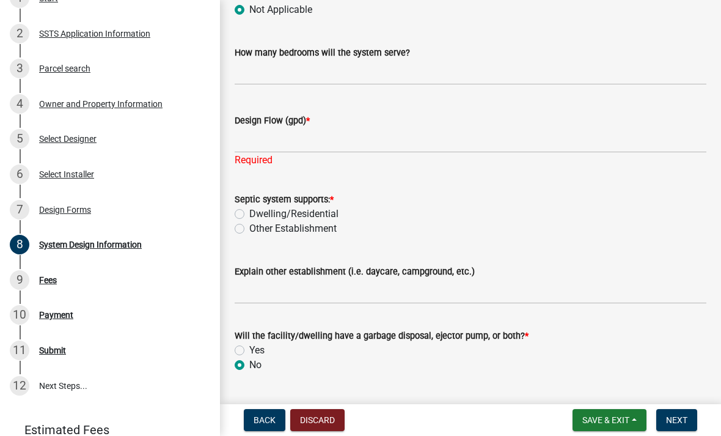
click at [249, 216] on label "Dwelling/Residential" at bounding box center [293, 214] width 89 height 15
click at [249, 214] on input "Dwelling/Residential" at bounding box center [253, 211] width 8 height 8
radio input "true"
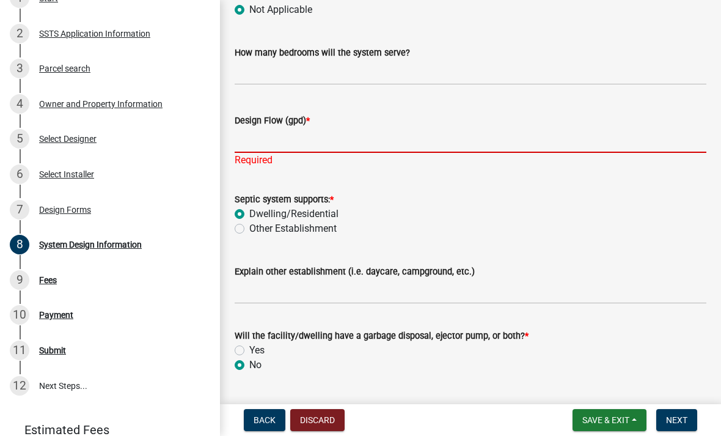
click at [274, 147] on input "Design Flow (gpd) *" at bounding box center [471, 140] width 472 height 25
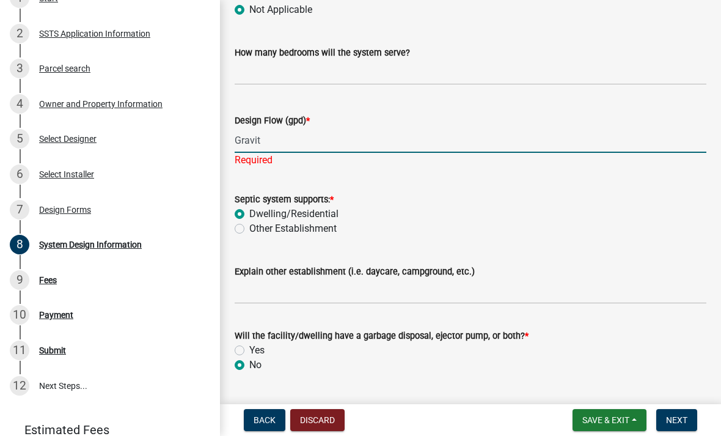
type input "Gravity"
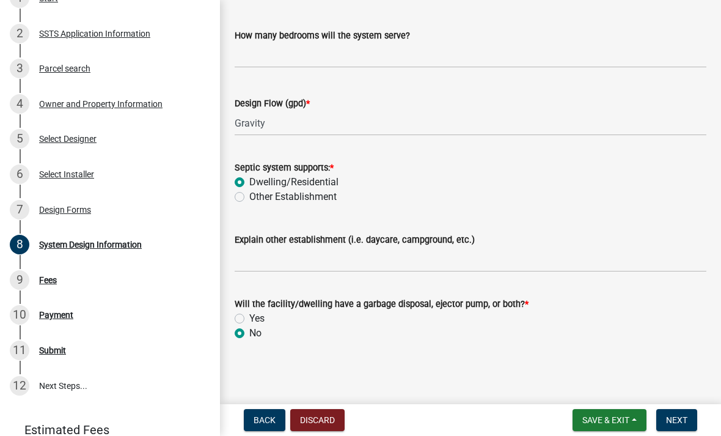
scroll to position [282, 0]
click at [667, 430] on button "Next" at bounding box center [676, 420] width 41 height 22
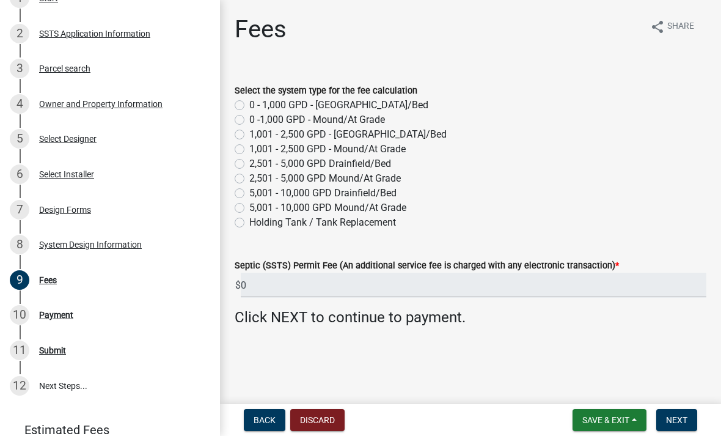
click at [249, 226] on label "Holding Tank / Tank Replacement" at bounding box center [322, 222] width 147 height 15
click at [249, 223] on input "Holding Tank / Tank Replacement" at bounding box center [253, 219] width 8 height 8
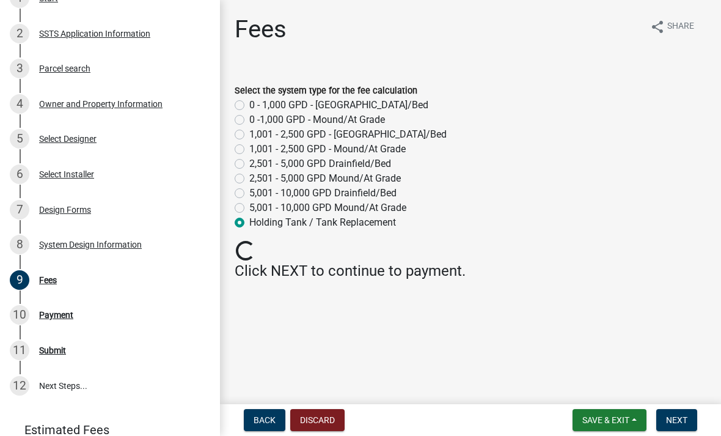
radio input "true"
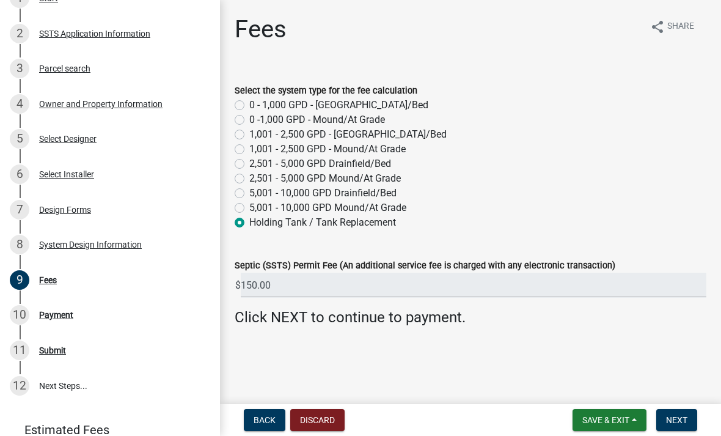
click at [673, 428] on button "Next" at bounding box center [676, 420] width 41 height 22
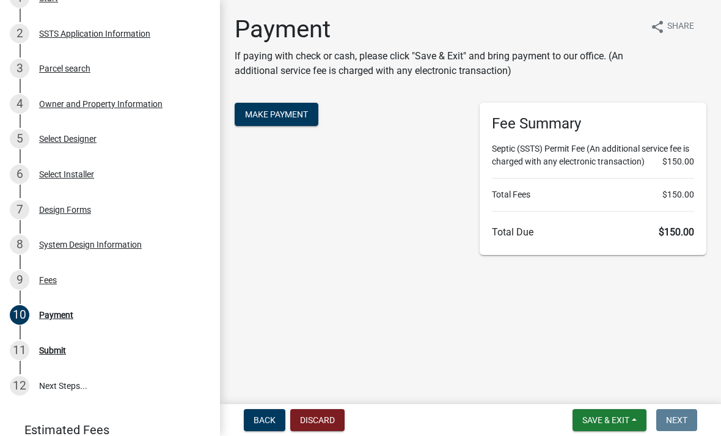
click at [279, 119] on button "Make Payment" at bounding box center [277, 114] width 84 height 23
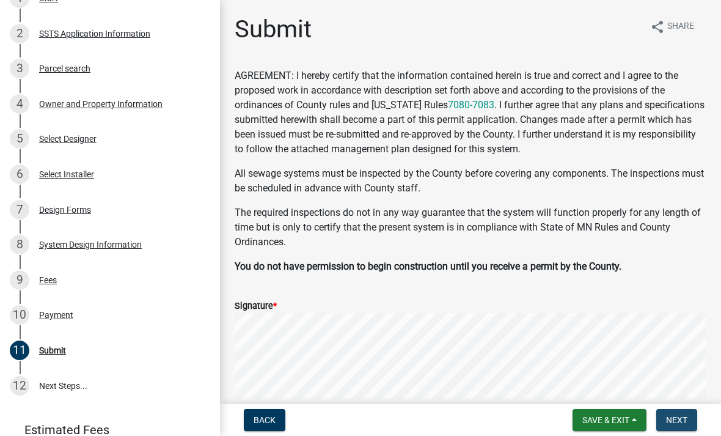
click at [676, 422] on span "Next" at bounding box center [676, 420] width 21 height 10
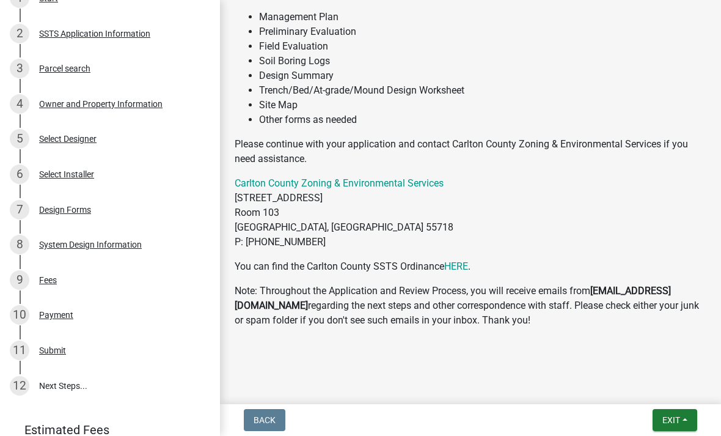
scroll to position [346, 0]
click at [673, 426] on button "Exit" at bounding box center [675, 420] width 45 height 22
click at [629, 357] on button "Save" at bounding box center [649, 358] width 98 height 29
